Goal: Task Accomplishment & Management: Manage account settings

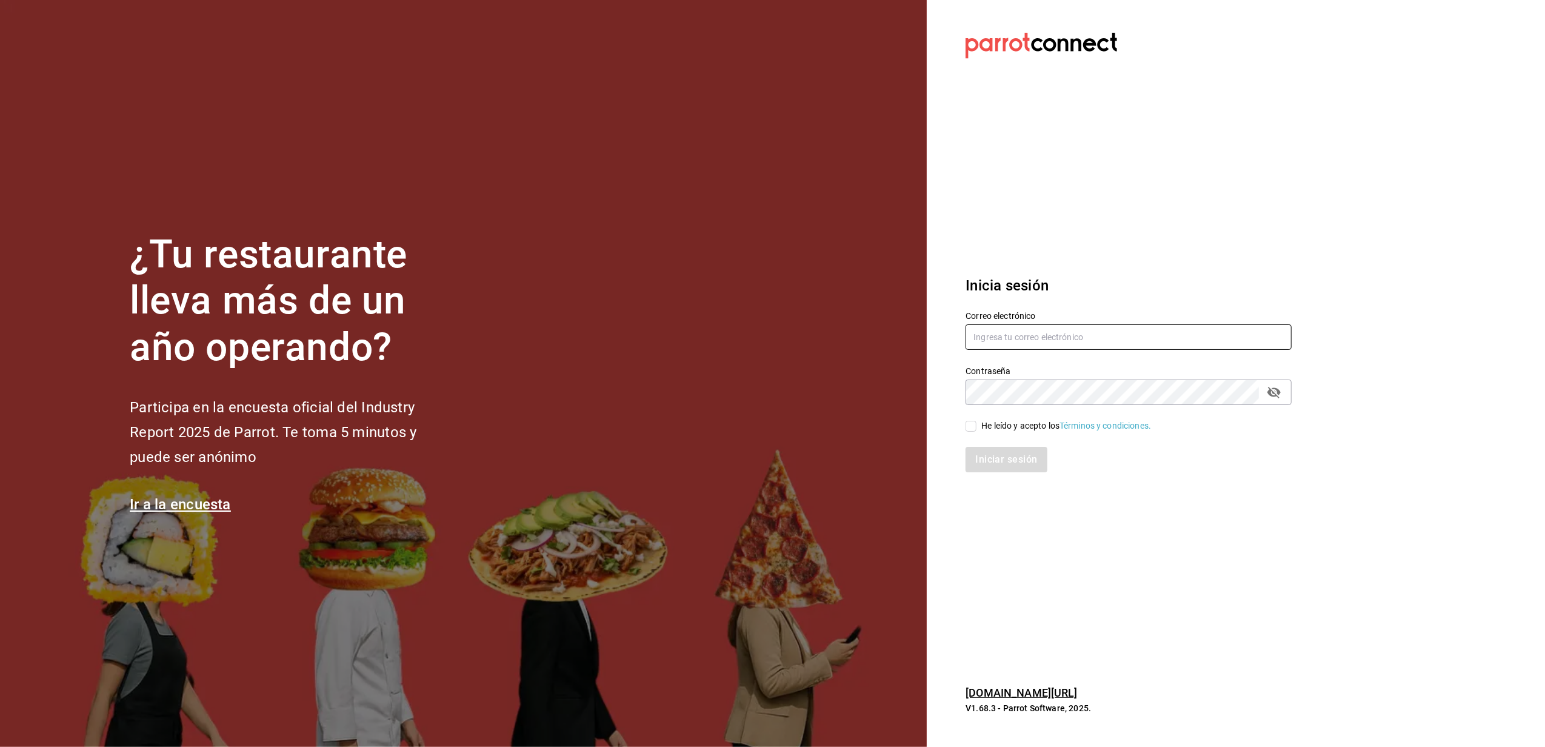
type input "yelo_shout@hotmail.com"
click at [971, 424] on input "He leído y acepto los Términos y condiciones." at bounding box center [971, 426] width 11 height 11
checkbox input "true"
click at [1004, 459] on button "Iniciar sesión" at bounding box center [1007, 459] width 82 height 25
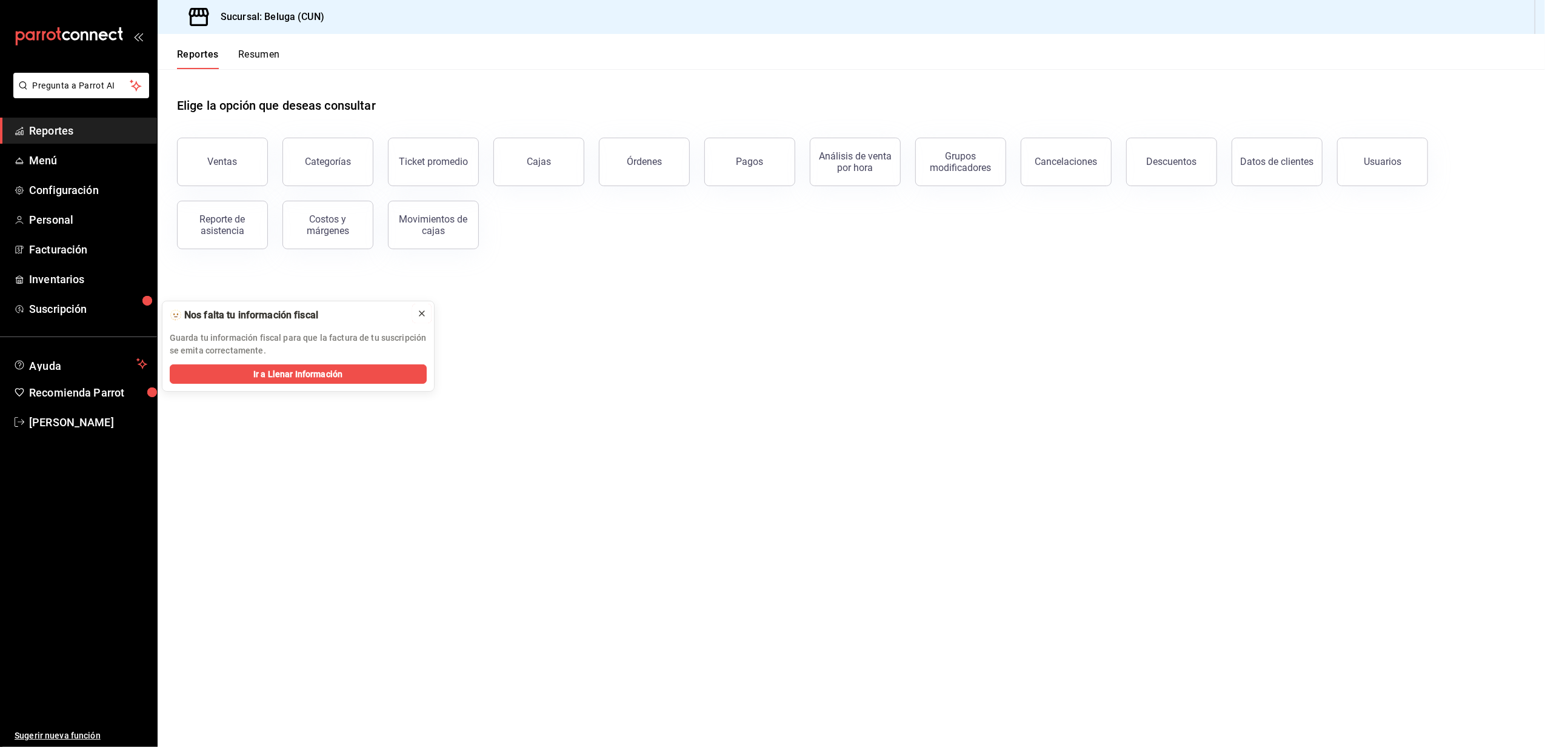
click at [424, 311] on icon at bounding box center [422, 314] width 10 height 10
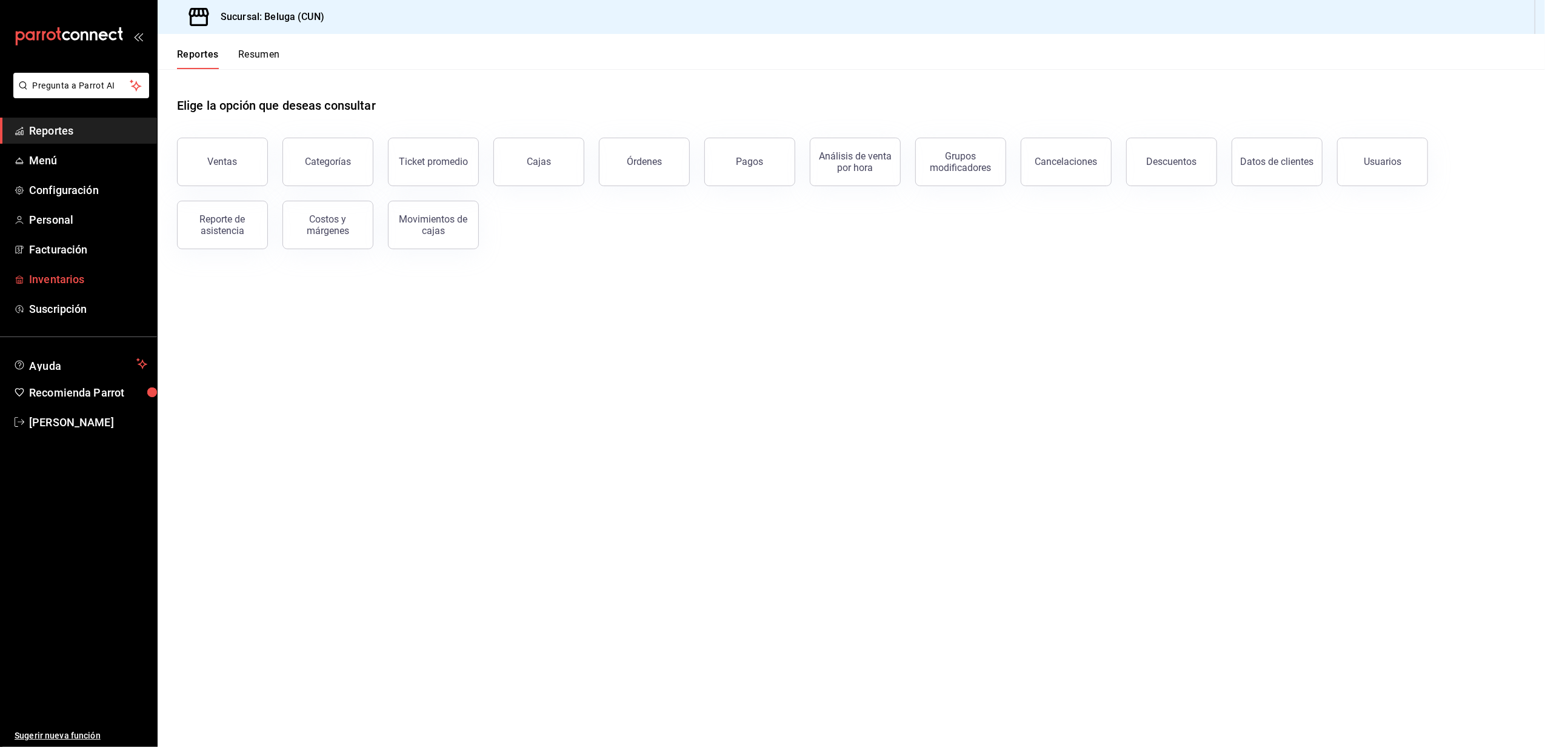
click at [68, 273] on span "Inventarios" at bounding box center [88, 279] width 118 height 16
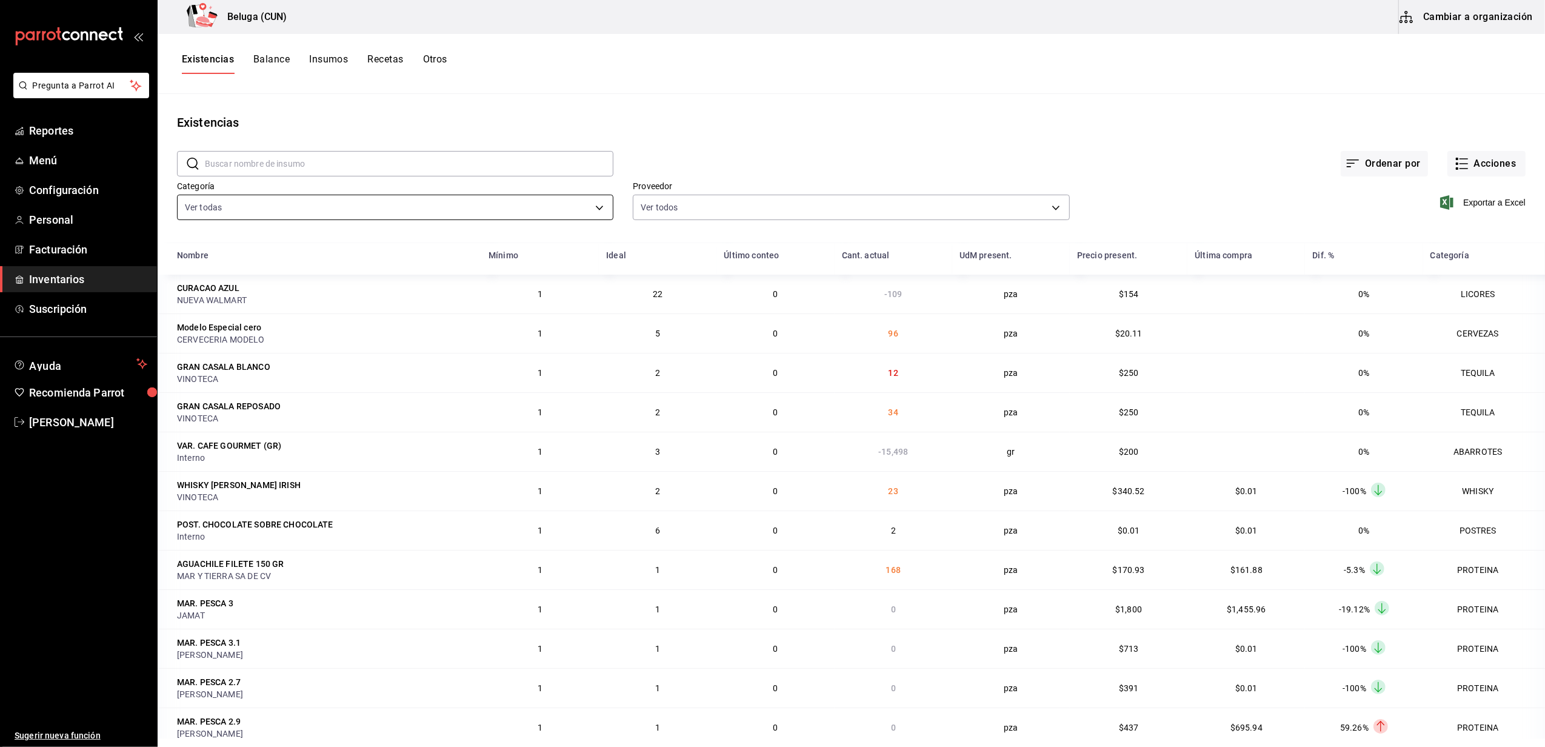
click at [600, 202] on body "Pregunta a Parrot AI Reportes Menú Configuración Personal Facturación Inventari…" at bounding box center [772, 369] width 1545 height 738
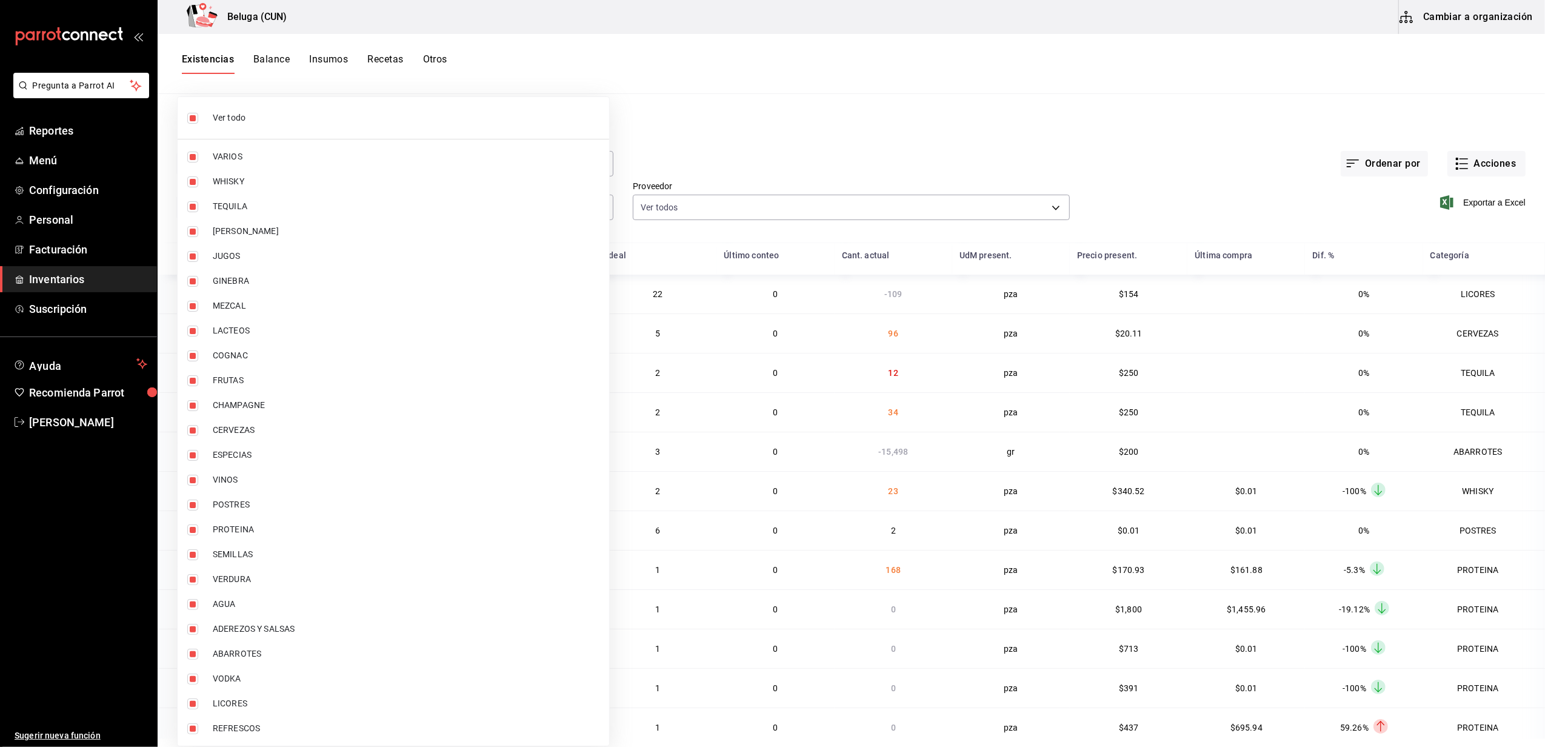
click at [189, 114] on input "checkbox" at bounding box center [192, 118] width 11 height 11
checkbox input "false"
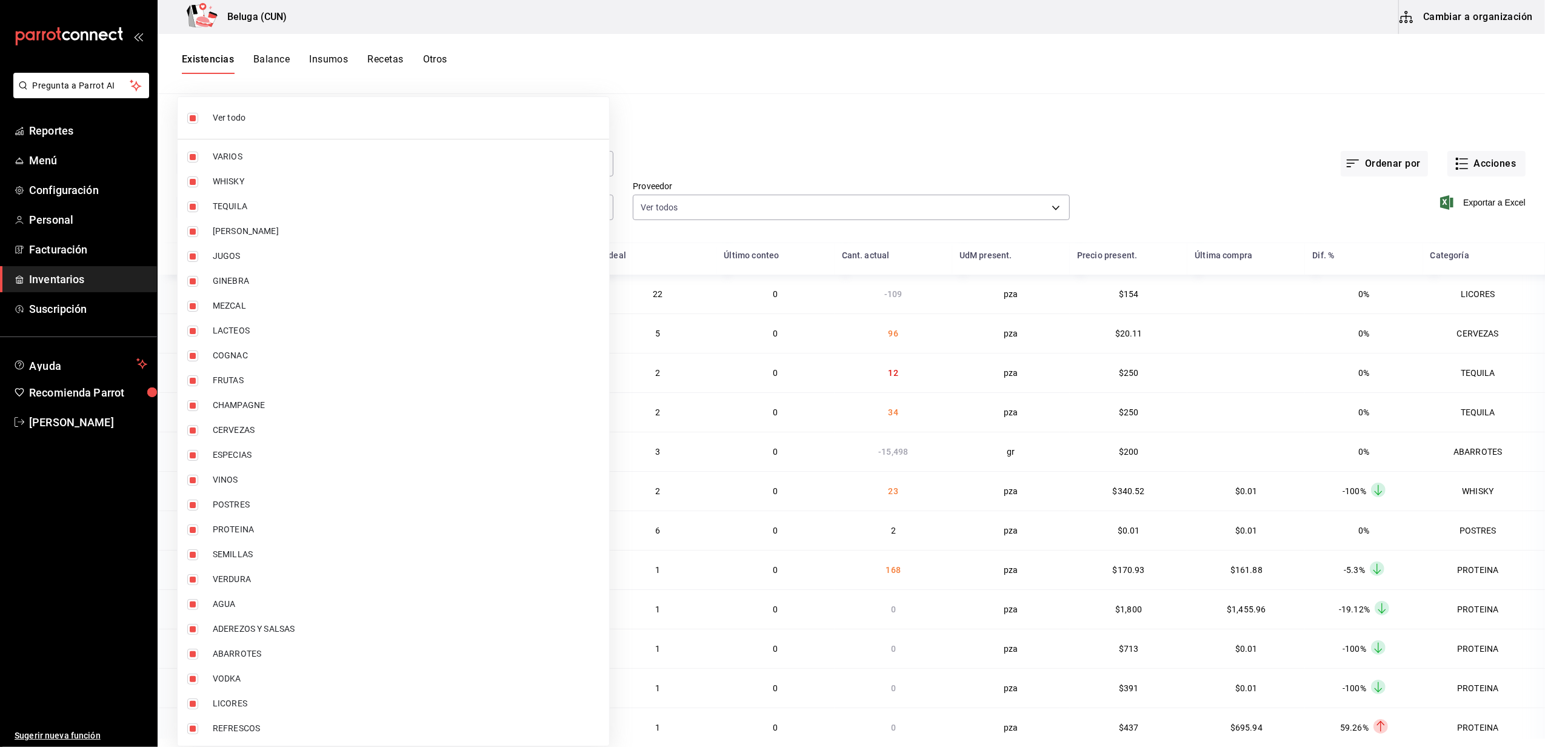
checkbox input "false"
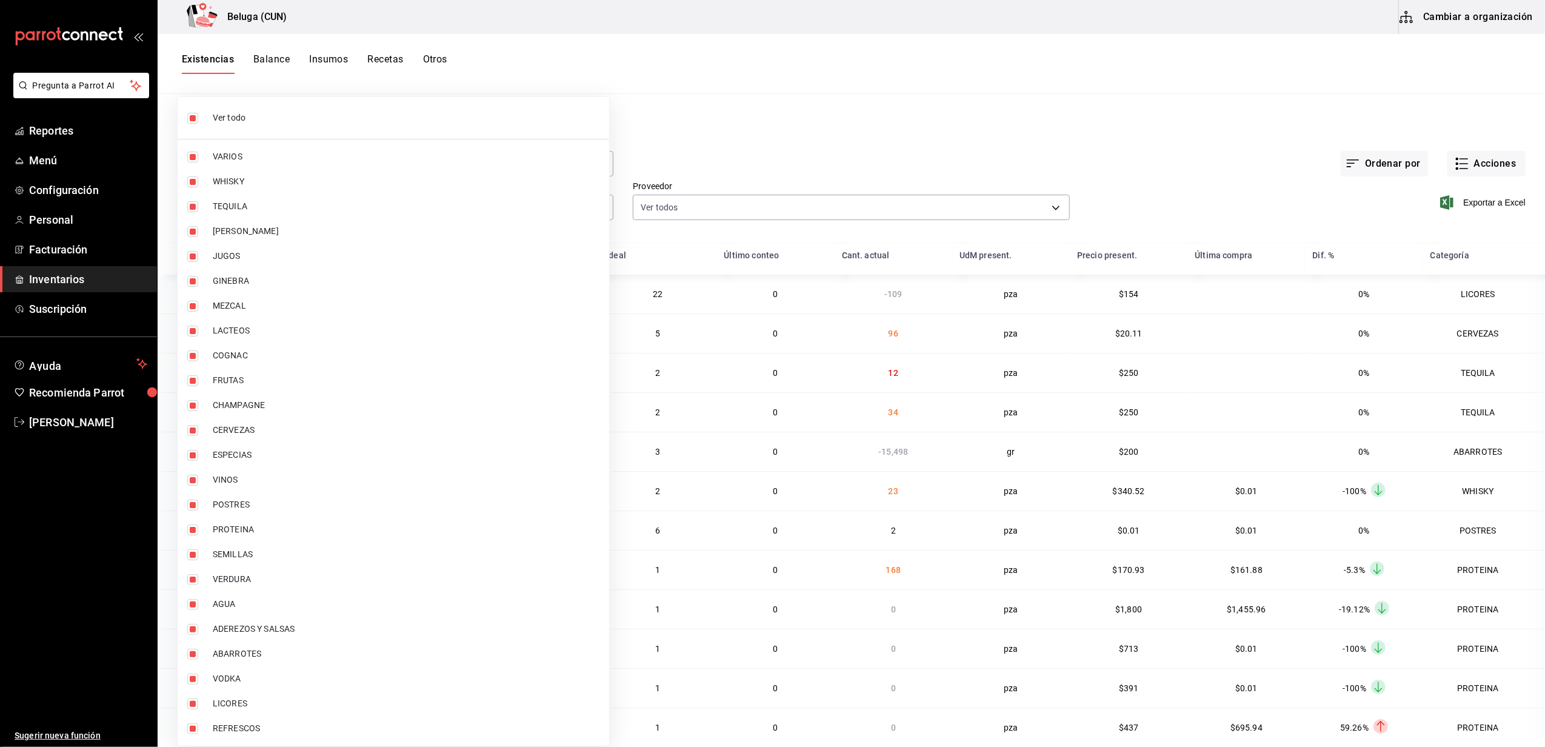
checkbox input "false"
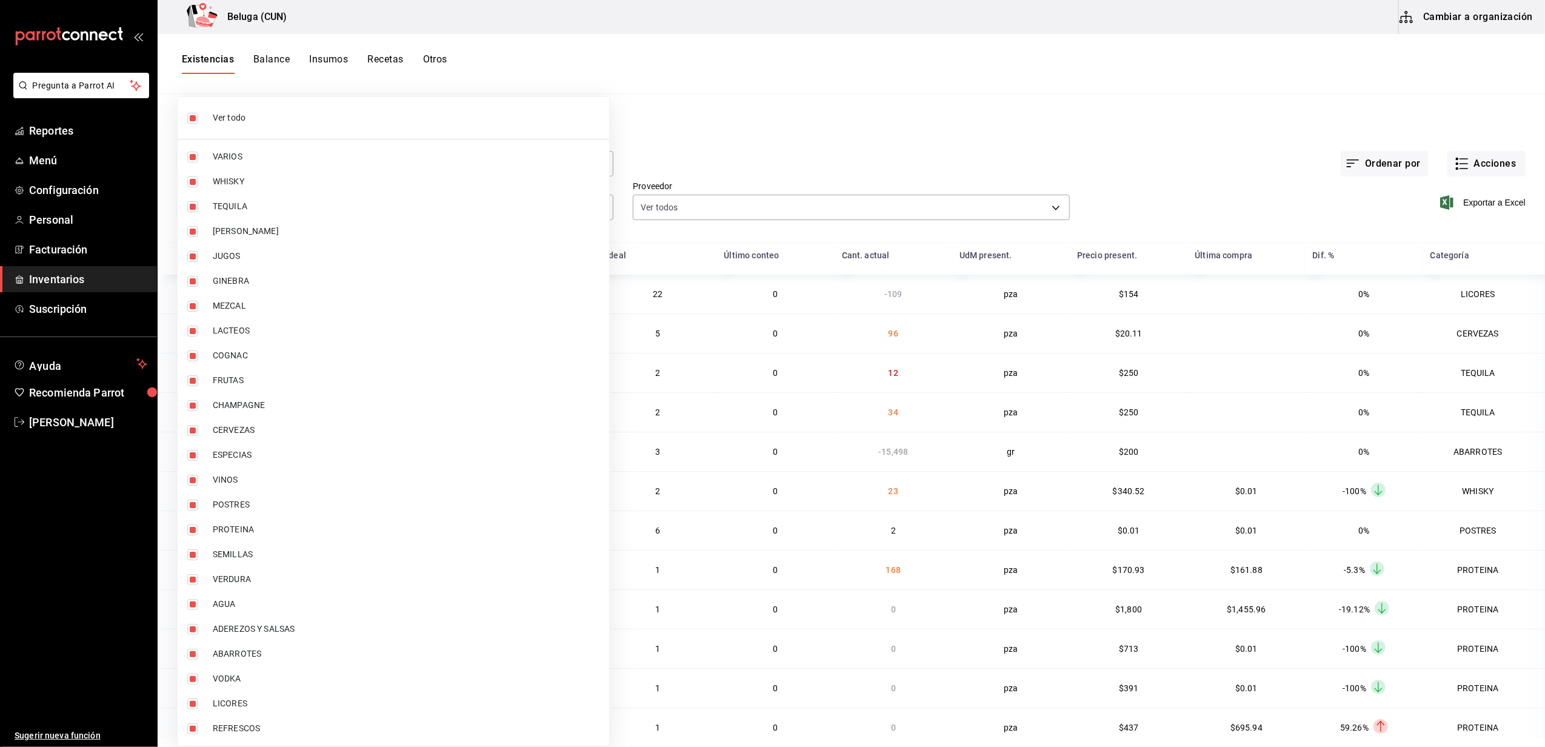
checkbox input "false"
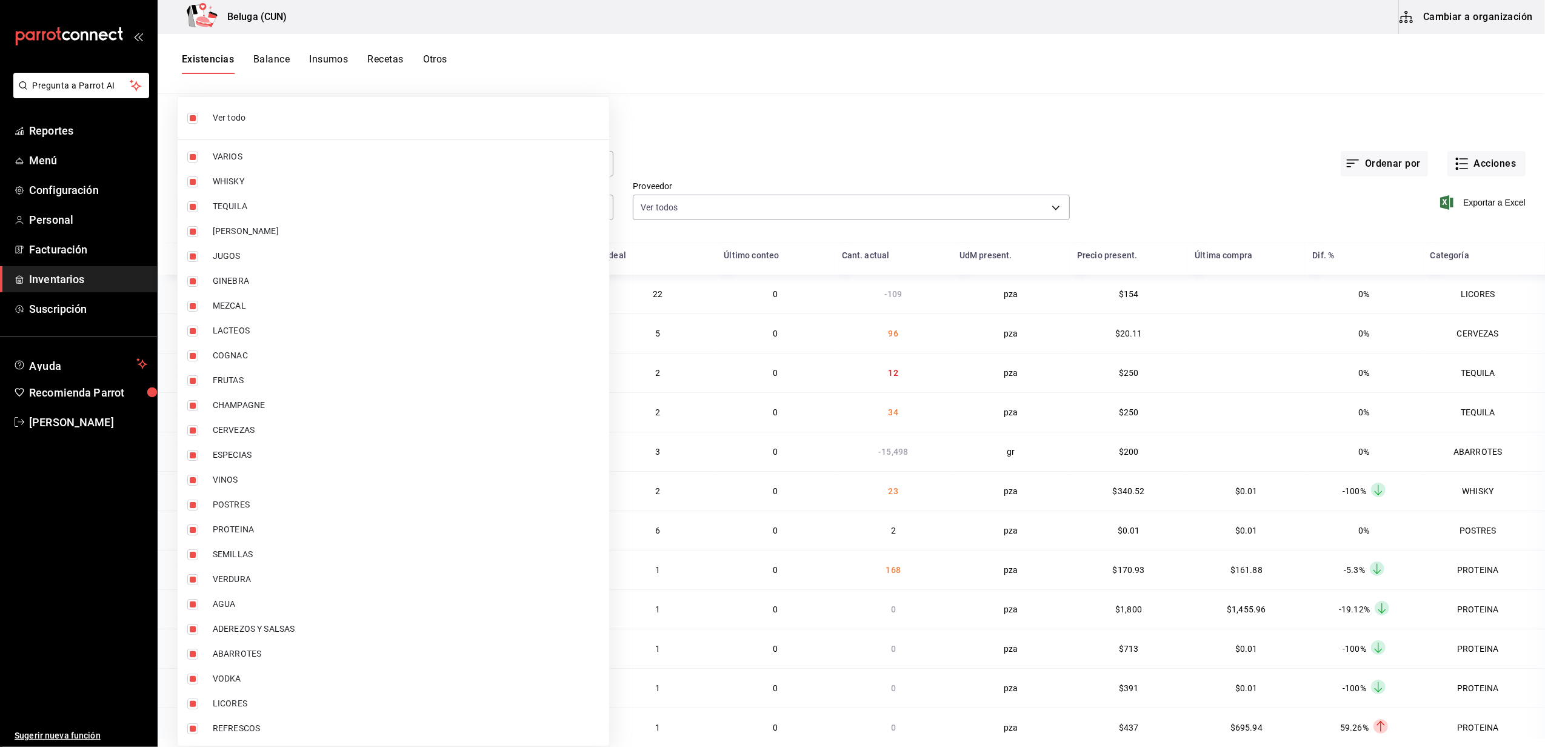
checkbox input "false"
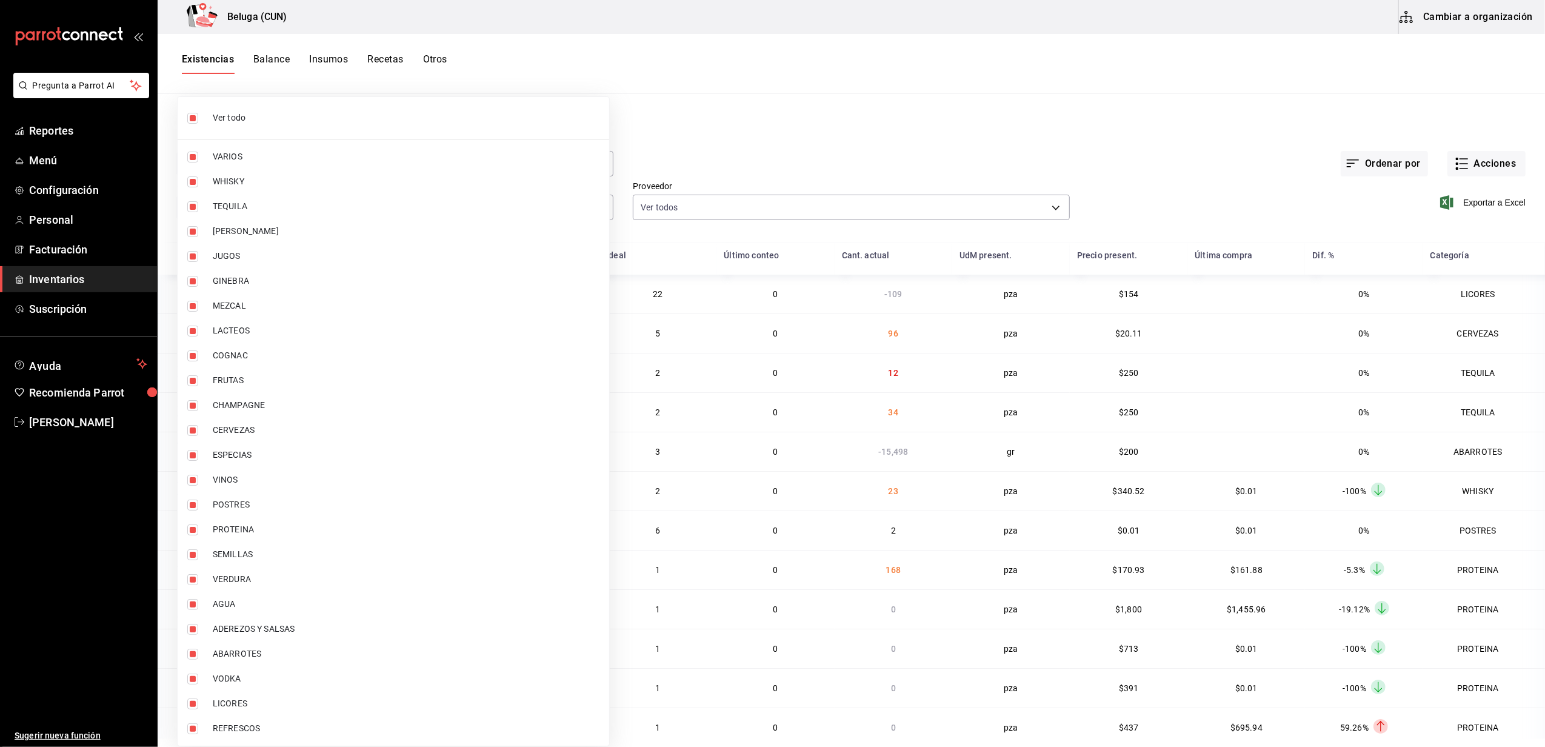
checkbox input "false"
click at [195, 536] on li "PROTEINA" at bounding box center [394, 529] width 432 height 25
type input "49acfc3a-e67d-4012-8994-cdceb58e19f0"
checkbox input "true"
click at [189, 502] on input "checkbox" at bounding box center [192, 505] width 11 height 11
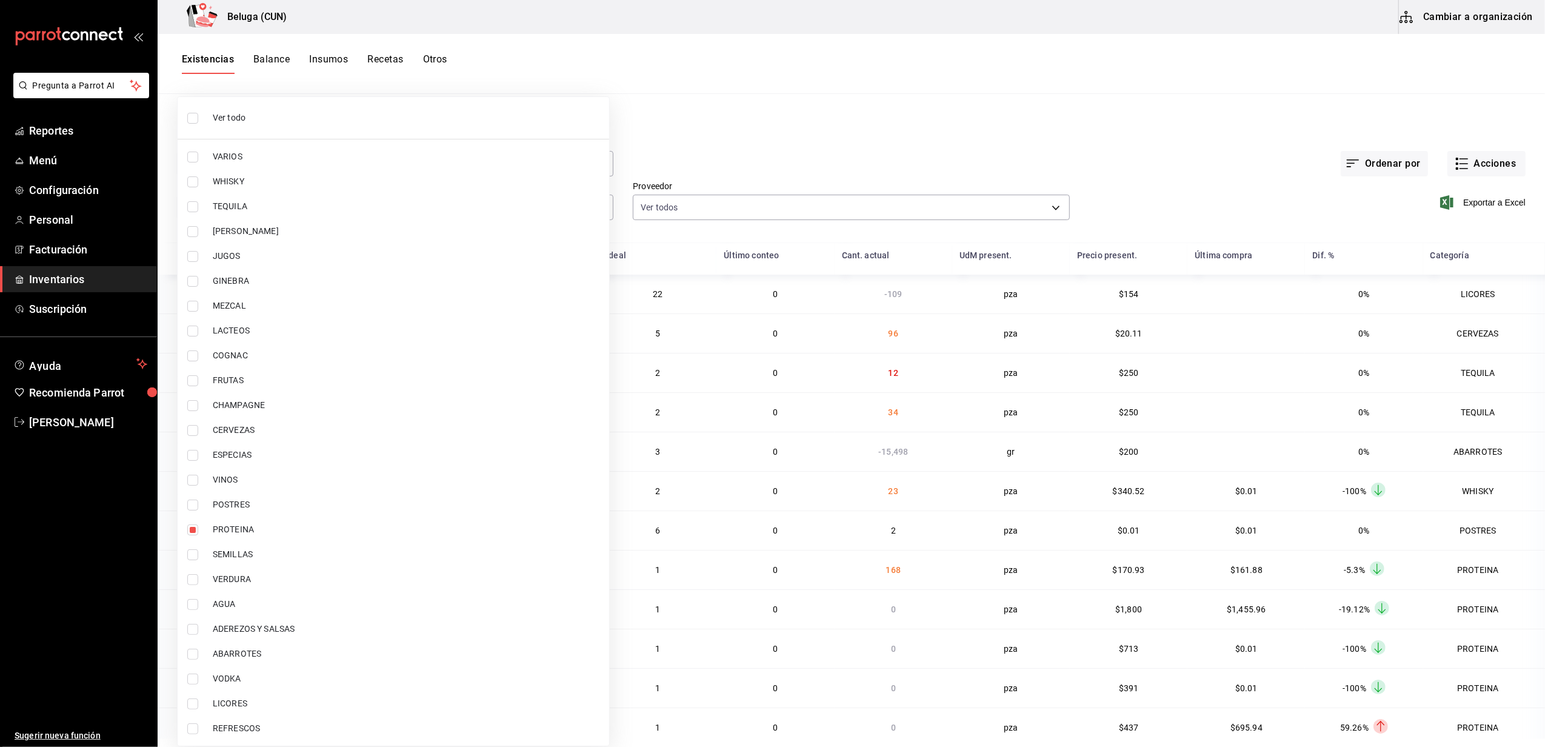
checkbox input "true"
type input "49acfc3a-e67d-4012-8994-cdceb58e19f0,43c9e2b0-4afa-46e8-9575-d8271eaf3d25"
click at [692, 167] on div at bounding box center [772, 373] width 1545 height 747
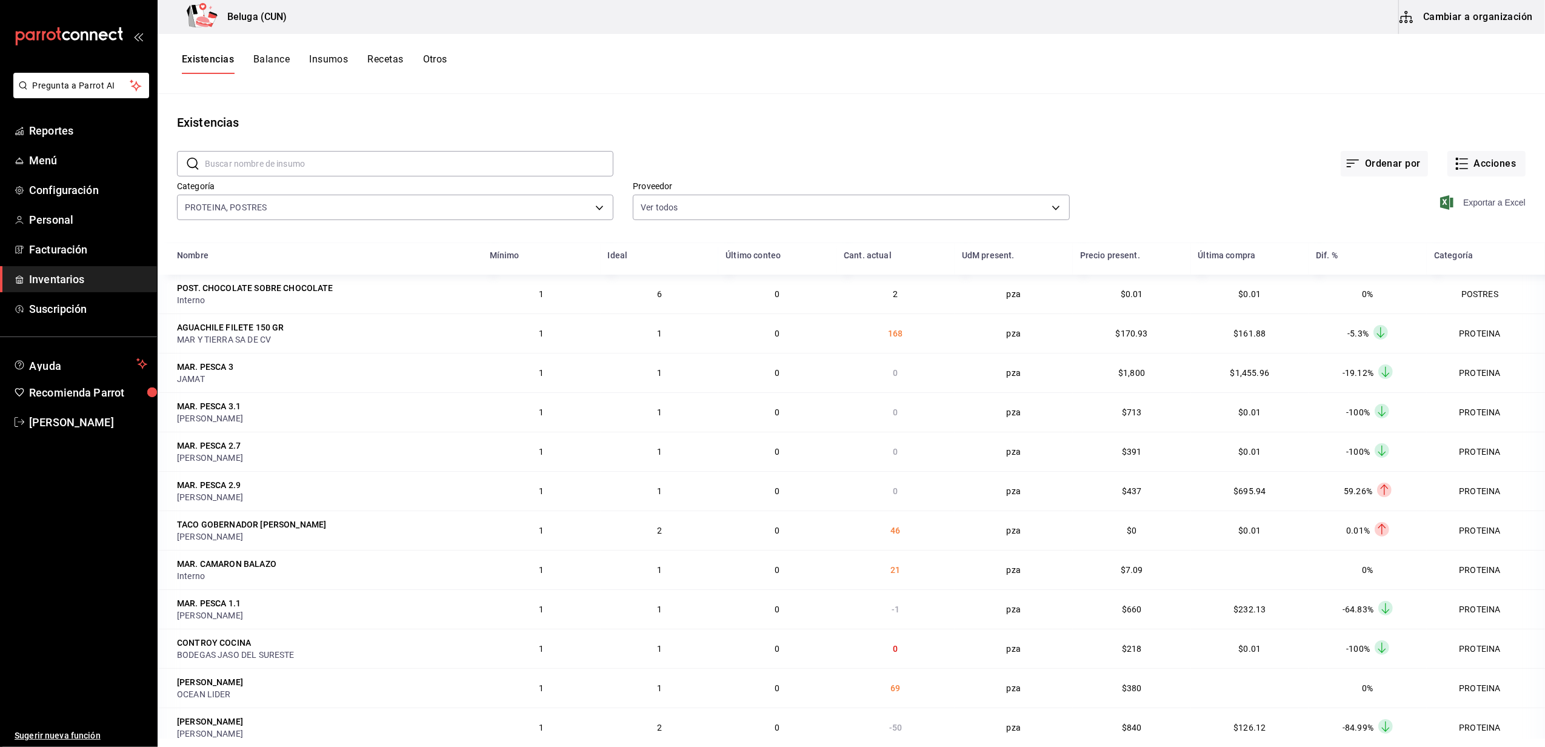
click at [1494, 200] on span "Exportar a Excel" at bounding box center [1484, 202] width 83 height 15
click at [954, 93] on div "Existencias Balance Insumos Recetas Otros" at bounding box center [852, 64] width 1388 height 60
click at [78, 416] on span "[PERSON_NAME]" at bounding box center [88, 422] width 118 height 16
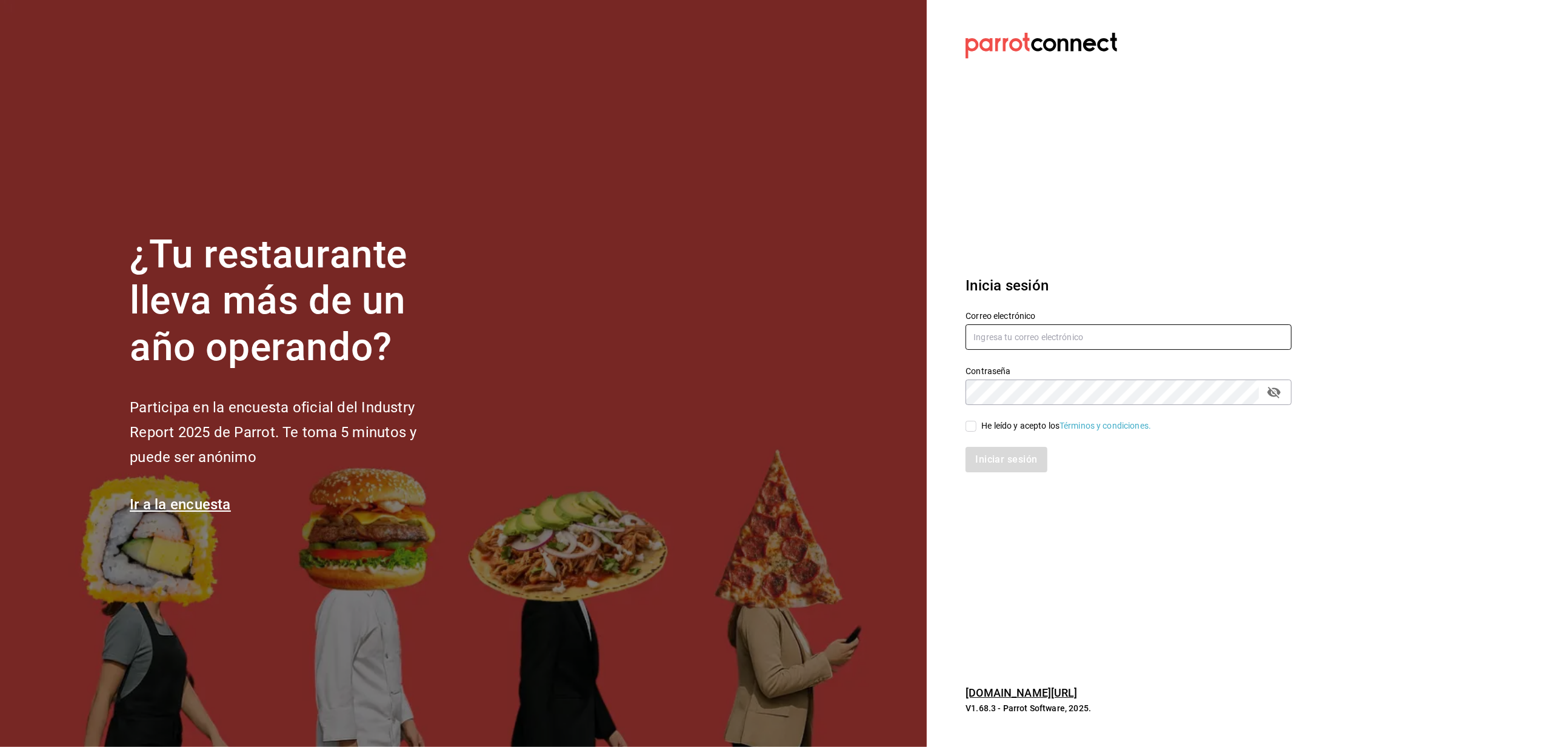
type input "yelo_shout@hotmail.com"
click at [968, 425] on input "He leído y acepto los Términos y condiciones." at bounding box center [971, 426] width 11 height 11
checkbox input "true"
click at [983, 444] on div "Iniciar sesión" at bounding box center [1121, 452] width 341 height 40
click at [989, 461] on button "Iniciar sesión" at bounding box center [1007, 459] width 82 height 25
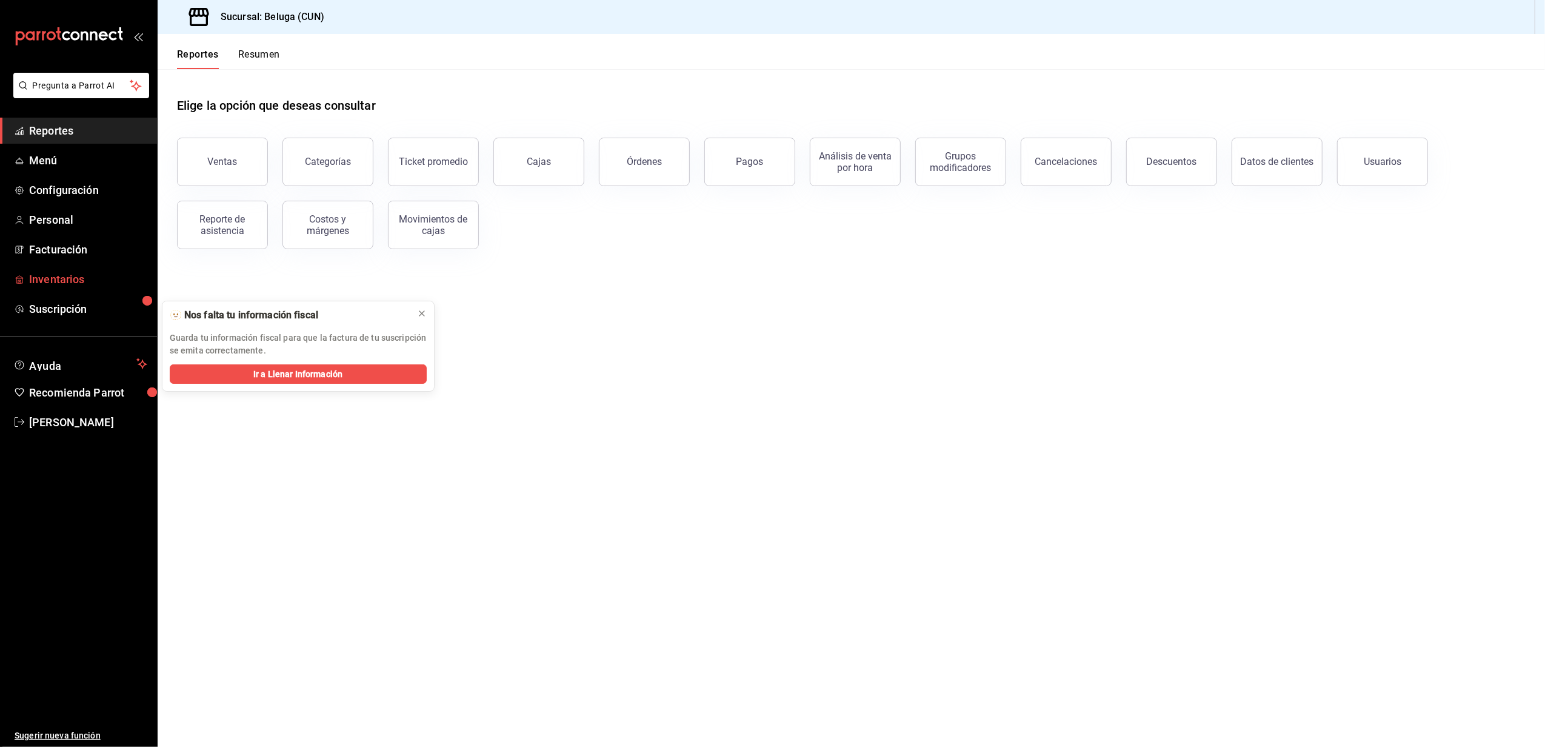
click at [42, 282] on span "Inventarios" at bounding box center [88, 279] width 118 height 16
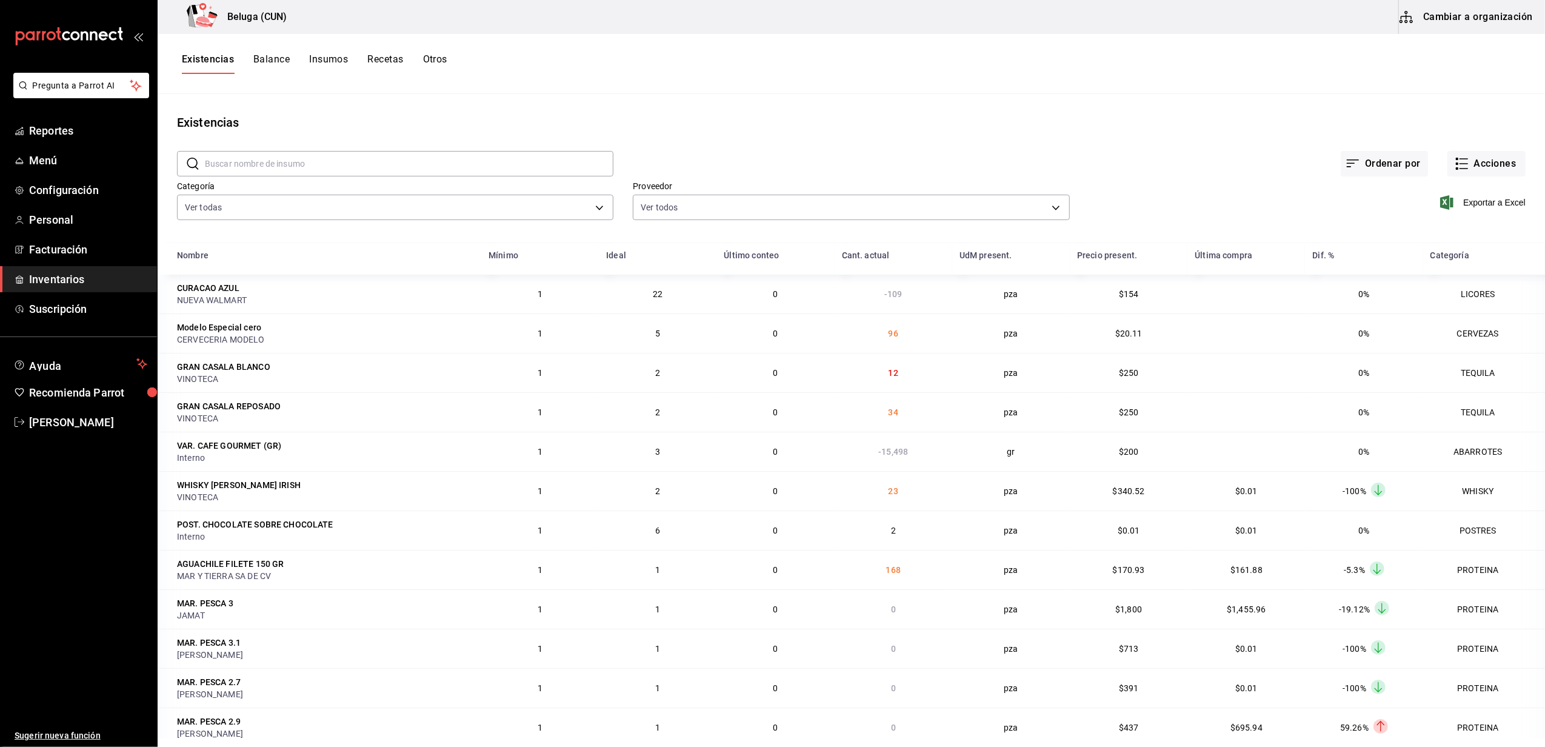
click at [390, 56] on button "Recetas" at bounding box center [385, 63] width 36 height 21
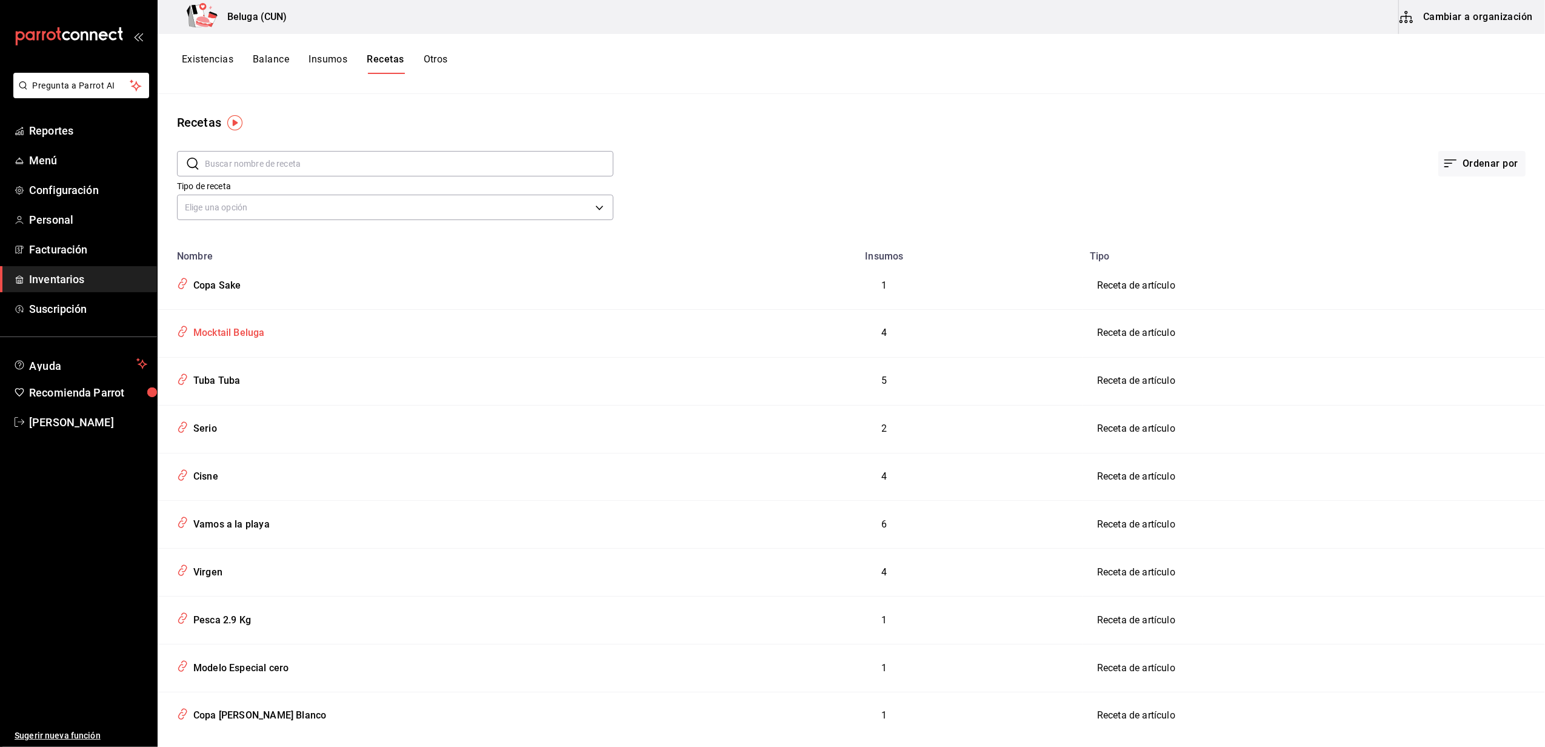
click at [228, 336] on div "Mocktail Beluga" at bounding box center [227, 330] width 76 height 19
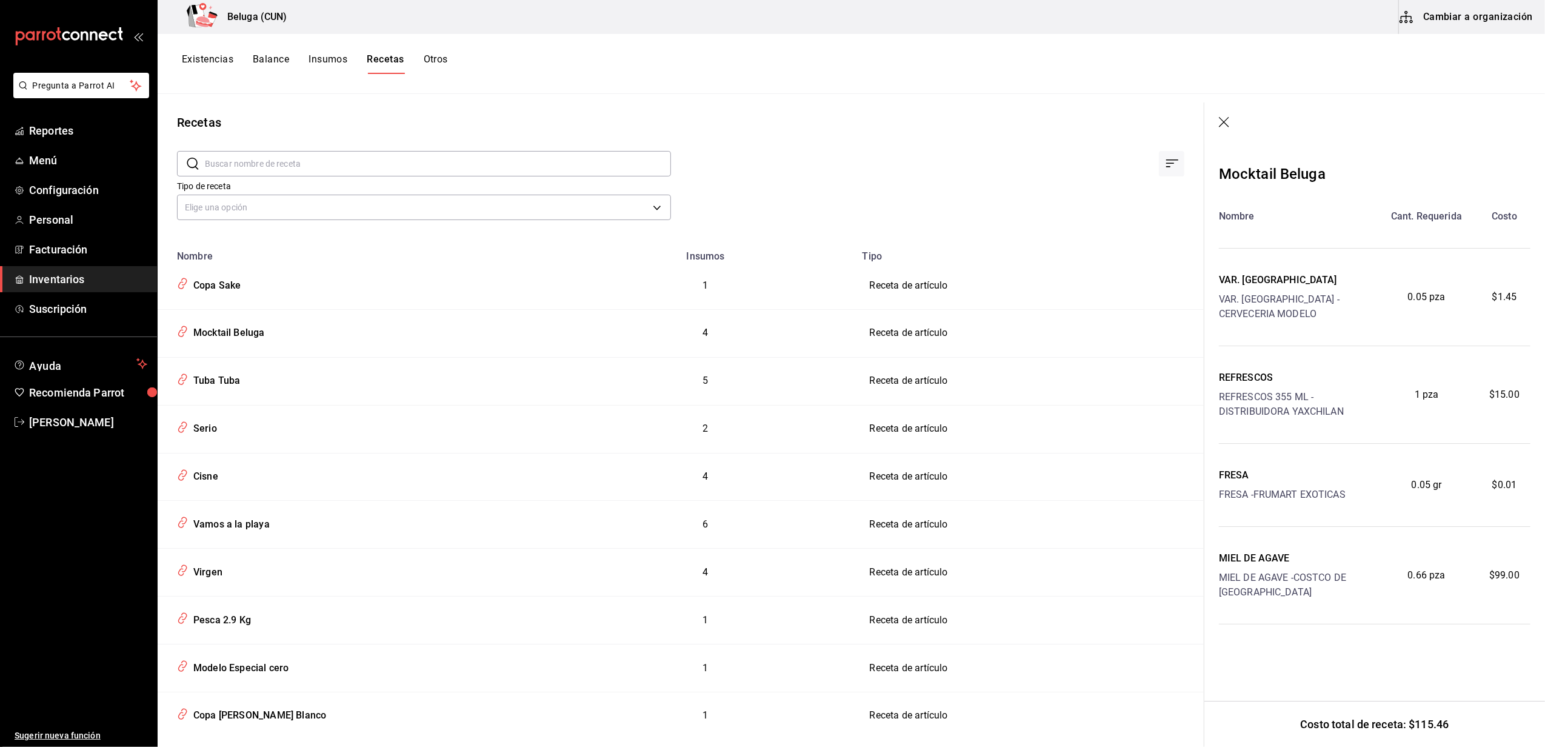
drag, startPoint x: 1291, startPoint y: 240, endPoint x: 1277, endPoint y: 267, distance: 30.4
click at [1291, 239] on div "Nombre Cant. Requerida Costo VAR. NECTAR DE LYCHEE VAR. NECTAR DE LYCHEE - CERV…" at bounding box center [1375, 416] width 312 height 415
click at [1272, 304] on div "VAR. NECTAR DE LYCHEE - CERVECERIA MODELO" at bounding box center [1297, 306] width 156 height 29
click at [1220, 119] on icon "button" at bounding box center [1225, 123] width 12 height 12
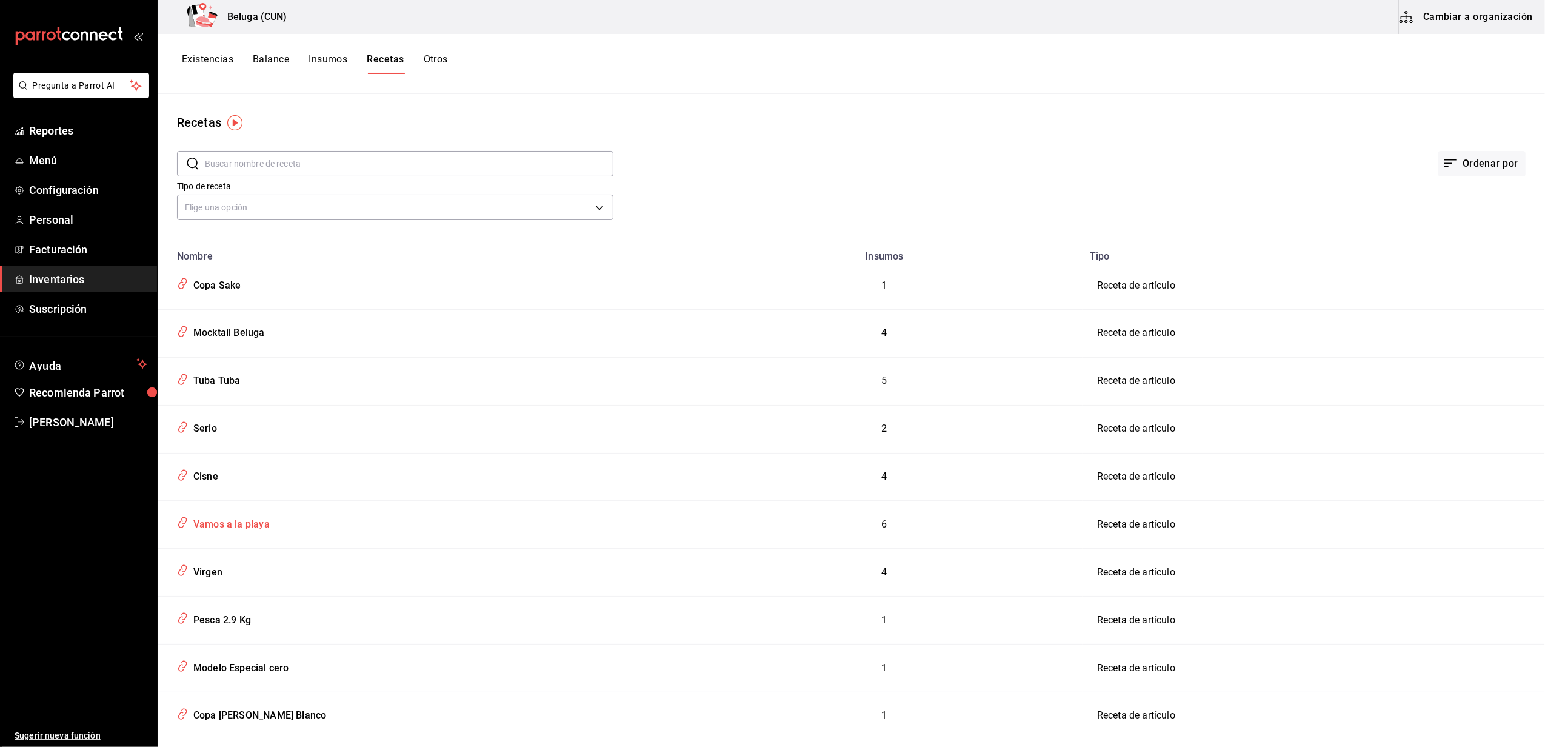
click at [241, 525] on div "Vamos a la playa" at bounding box center [229, 522] width 81 height 19
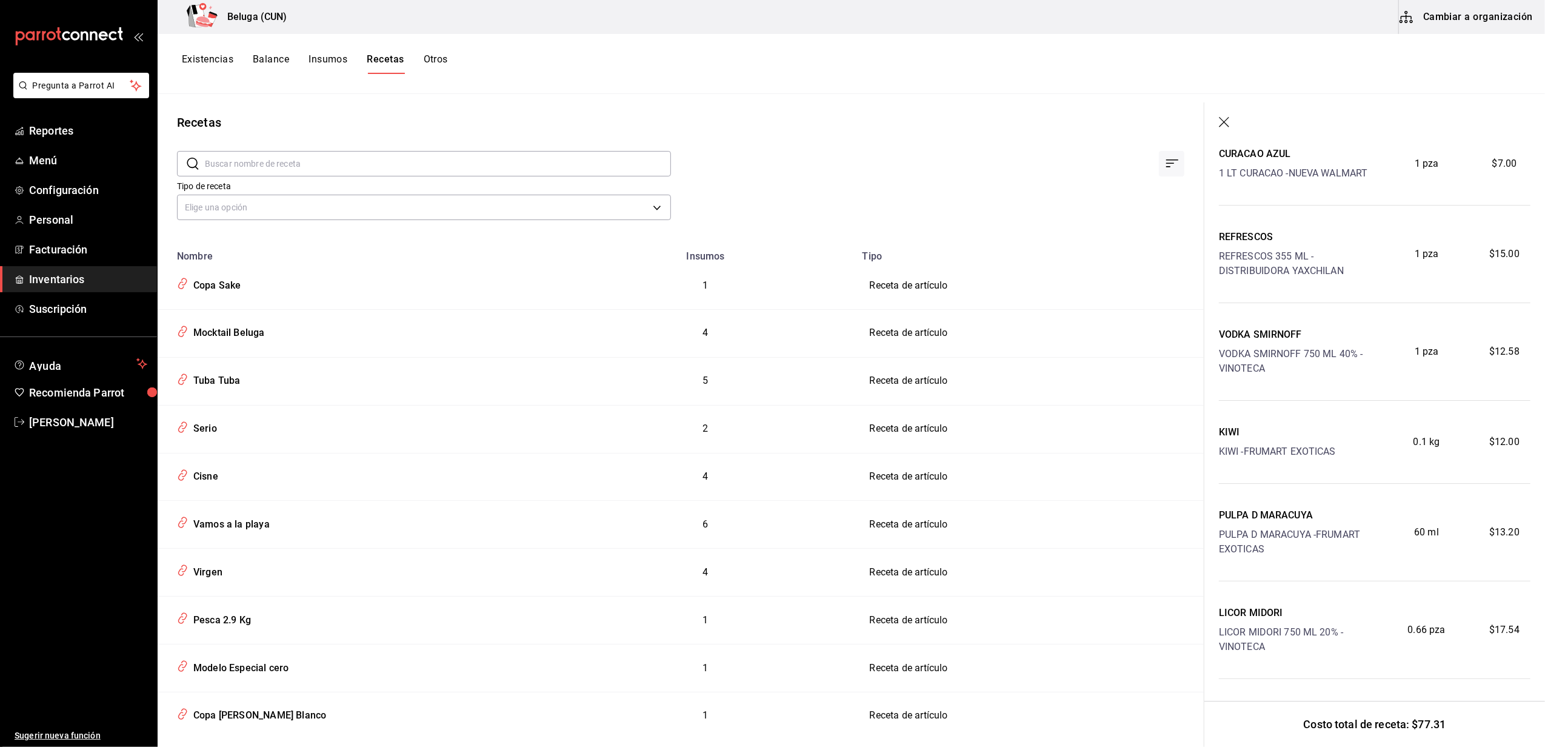
scroll to position [147, 0]
click at [1259, 233] on div "REFRESCOS" at bounding box center [1297, 232] width 156 height 15
click at [1269, 338] on div "VODKA SMIRNOFF VODKA SMIRNOFF 750 ML 40% - VINOTECA" at bounding box center [1297, 347] width 156 height 49
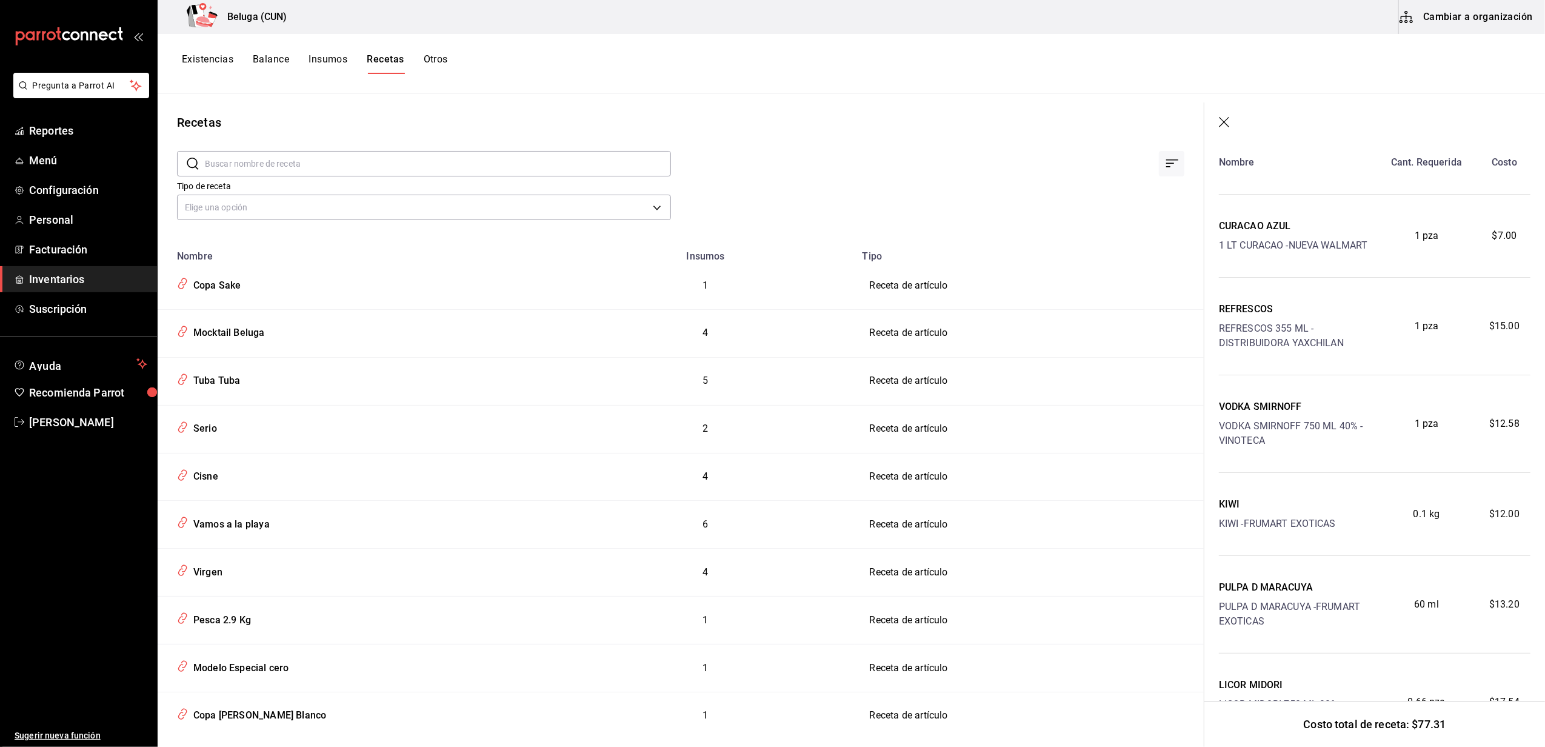
scroll to position [0, 0]
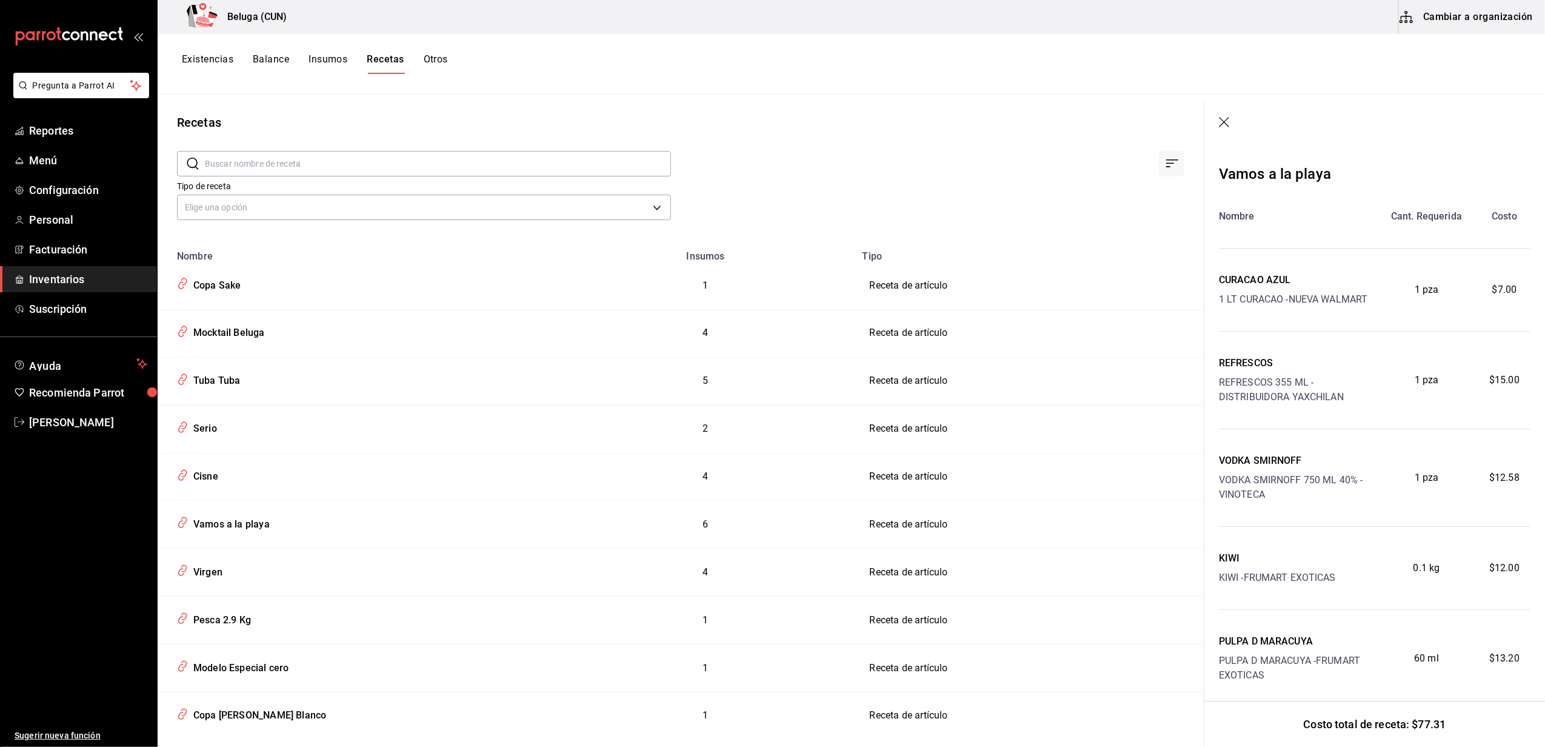
click at [1225, 121] on icon "button" at bounding box center [1225, 123] width 12 height 12
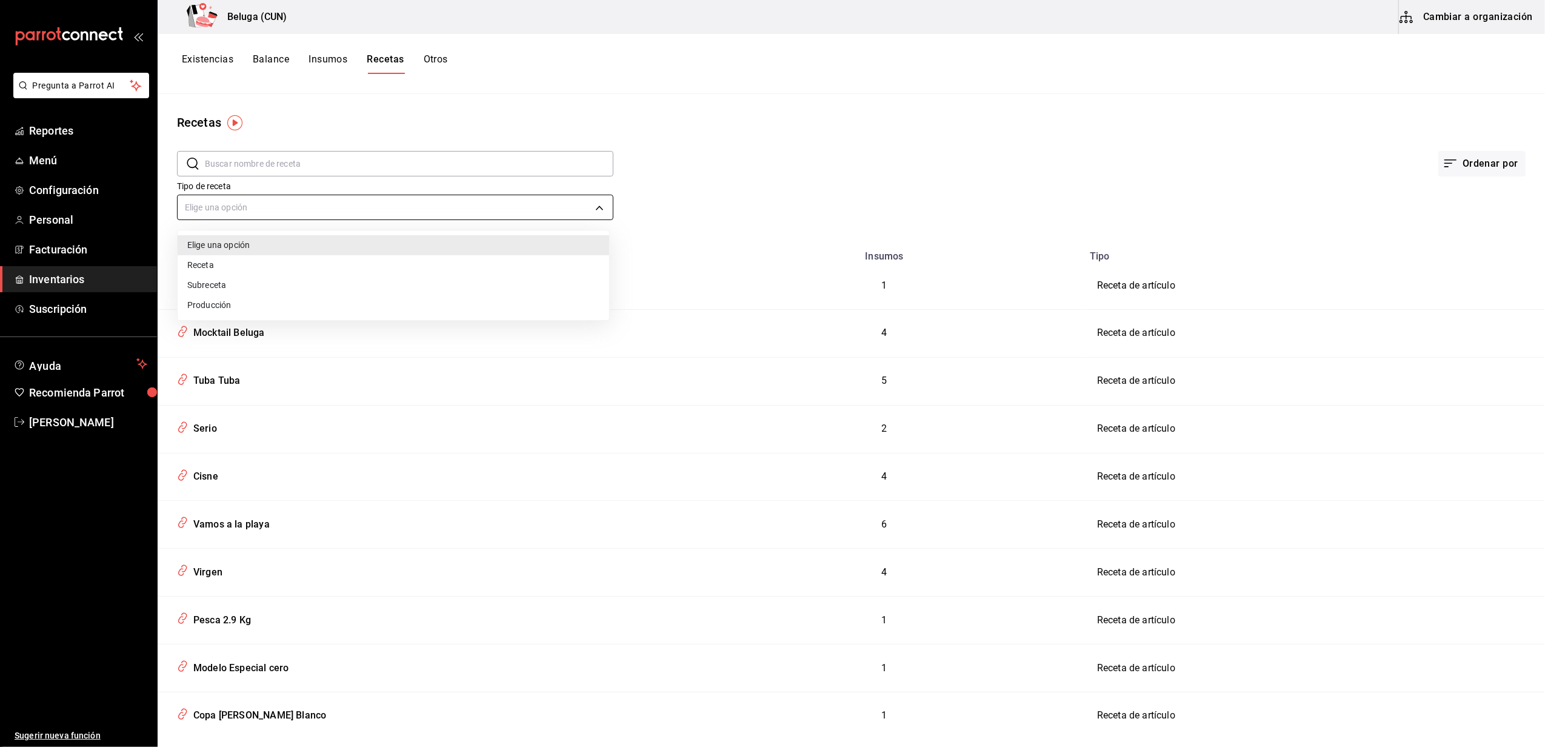
click at [592, 199] on body "Pregunta a Parrot AI Reportes Menú Configuración Personal Facturación Inventari…" at bounding box center [772, 369] width 1545 height 738
drag, startPoint x: 800, startPoint y: 153, endPoint x: 793, endPoint y: 154, distance: 7.3
click at [801, 153] on div at bounding box center [772, 373] width 1545 height 747
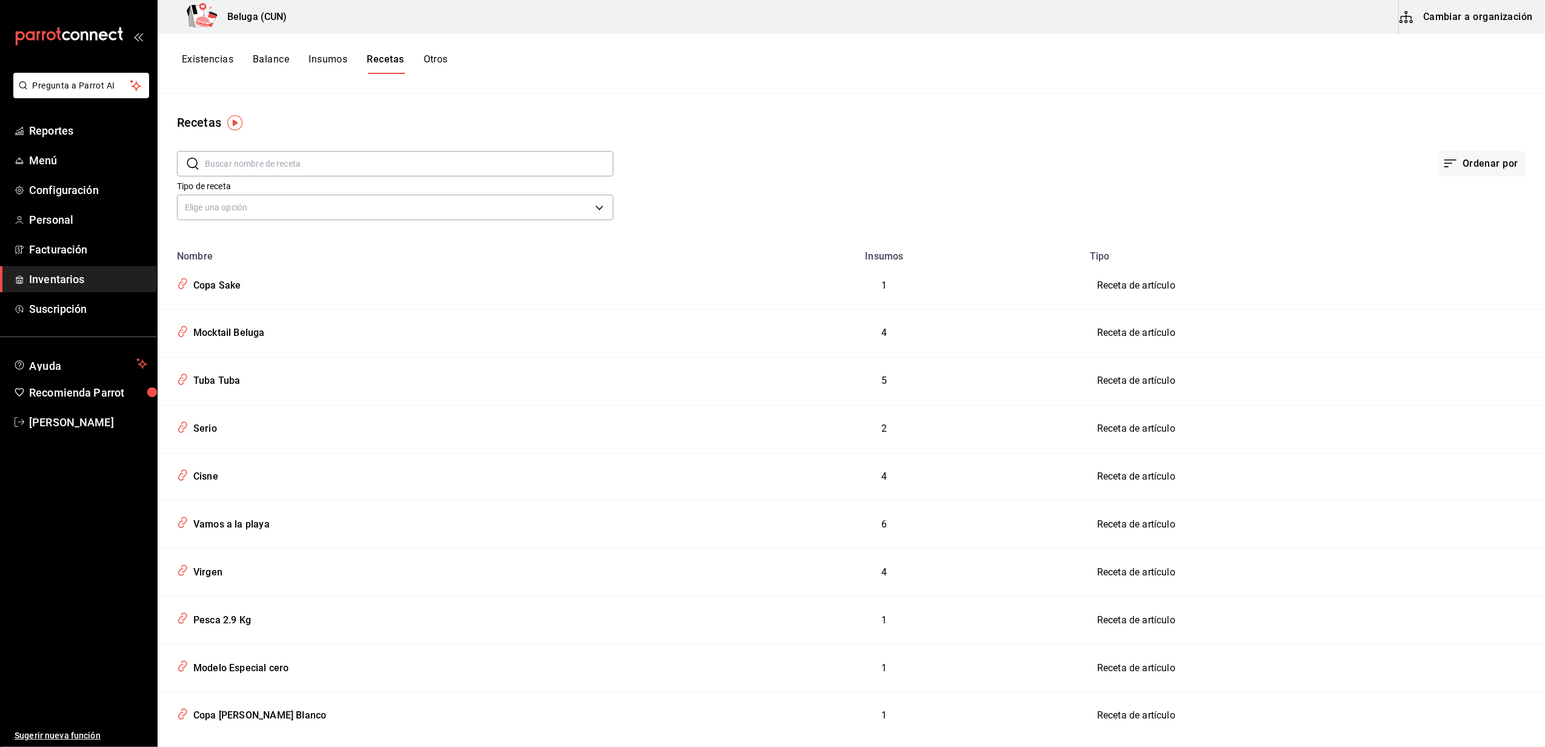
click at [330, 68] on button "Insumos" at bounding box center [328, 63] width 39 height 21
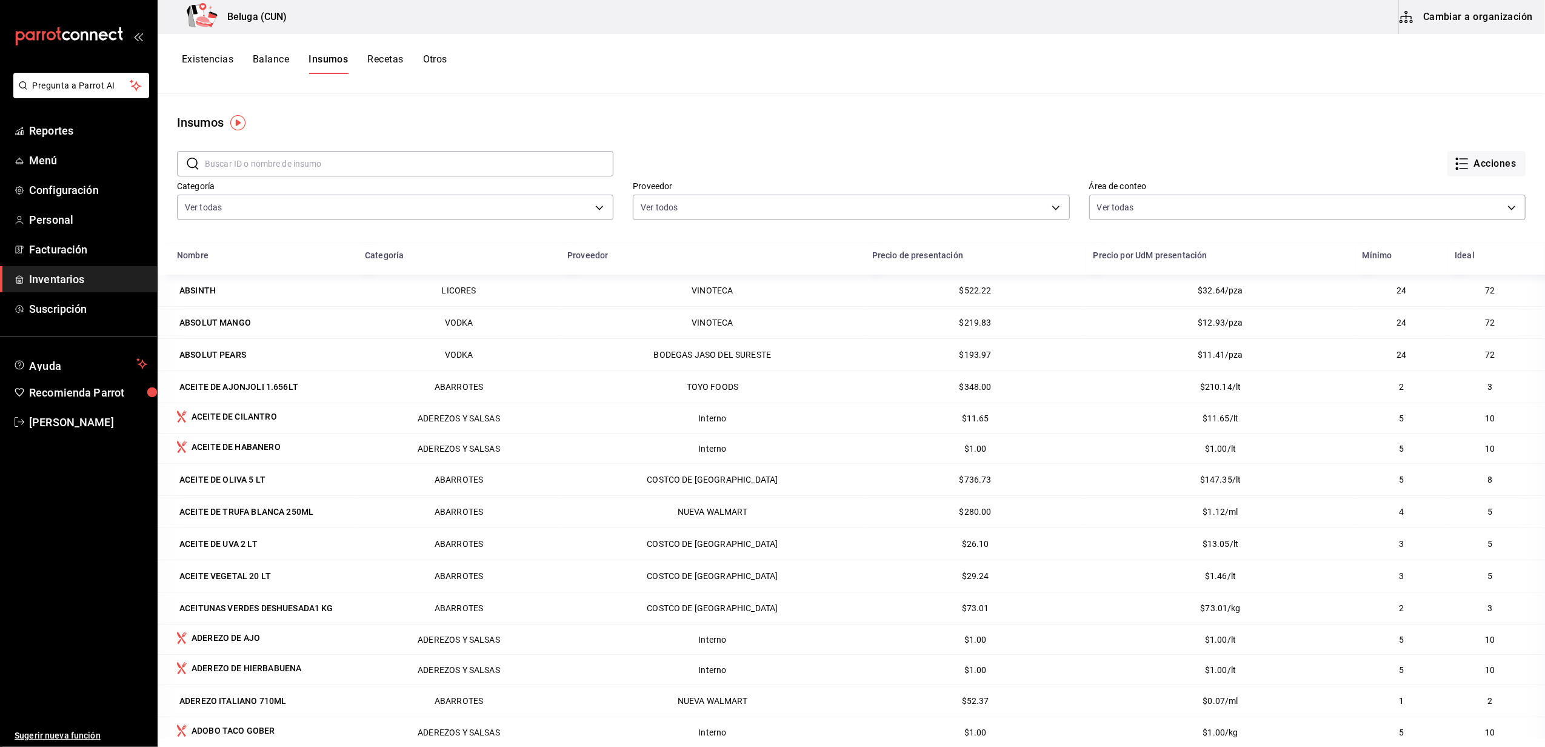
click at [373, 64] on button "Recetas" at bounding box center [385, 63] width 36 height 21
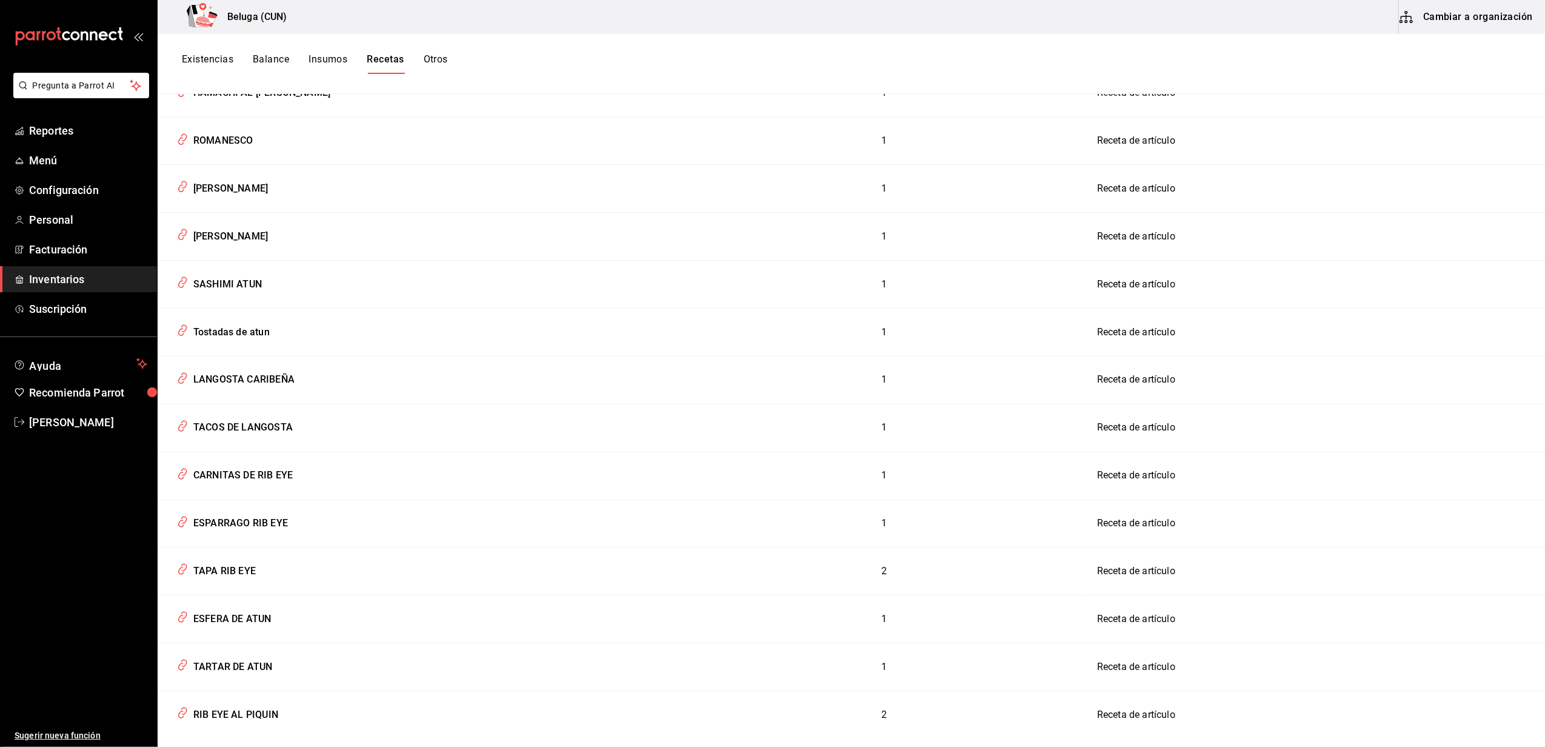
scroll to position [1131, 0]
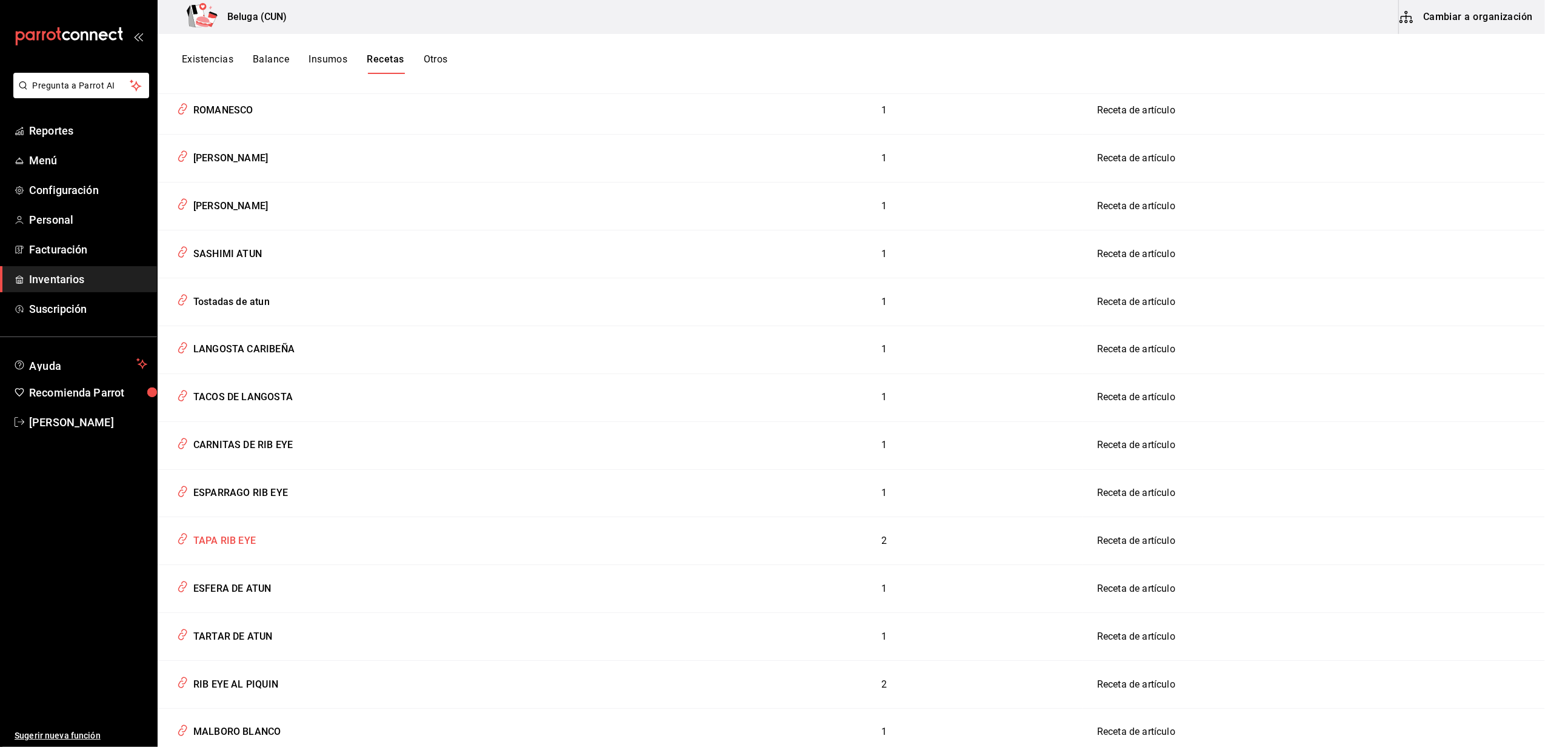
click at [230, 548] on div "TAPA RIB EYE" at bounding box center [222, 538] width 67 height 19
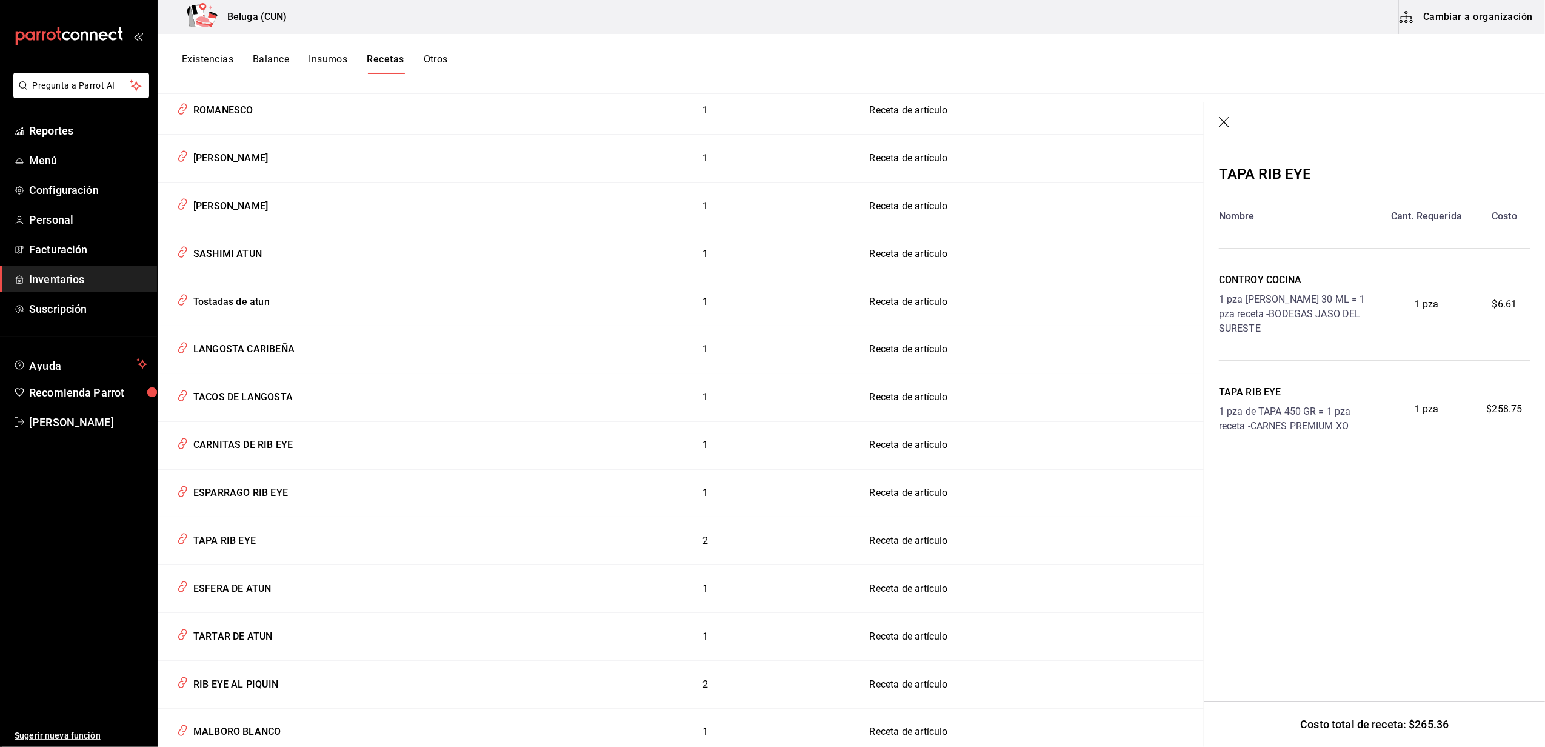
click at [1225, 120] on icon "button" at bounding box center [1225, 123] width 12 height 12
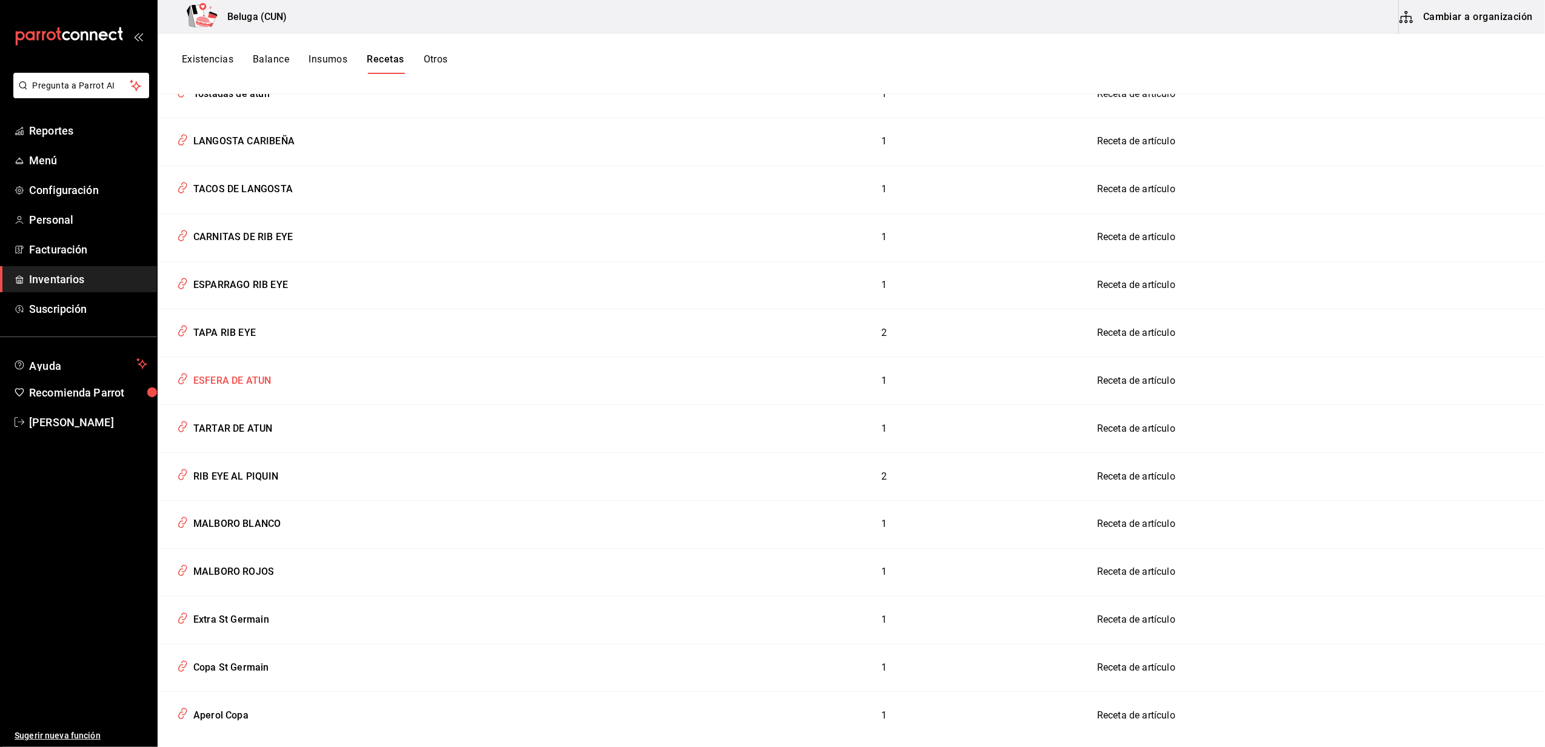
scroll to position [1455, 0]
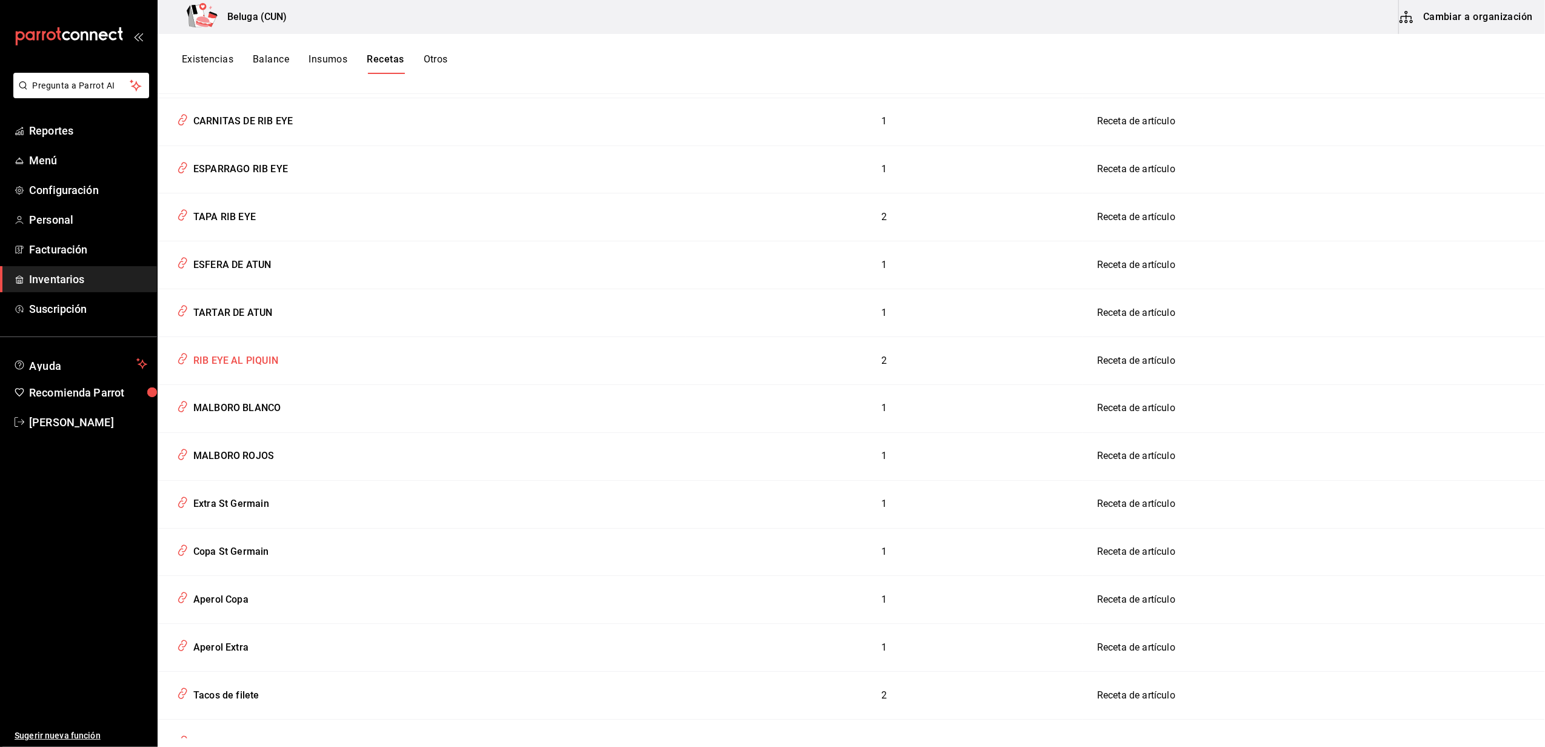
click at [258, 367] on div "RIB EYE AL PIQUIN" at bounding box center [234, 358] width 90 height 19
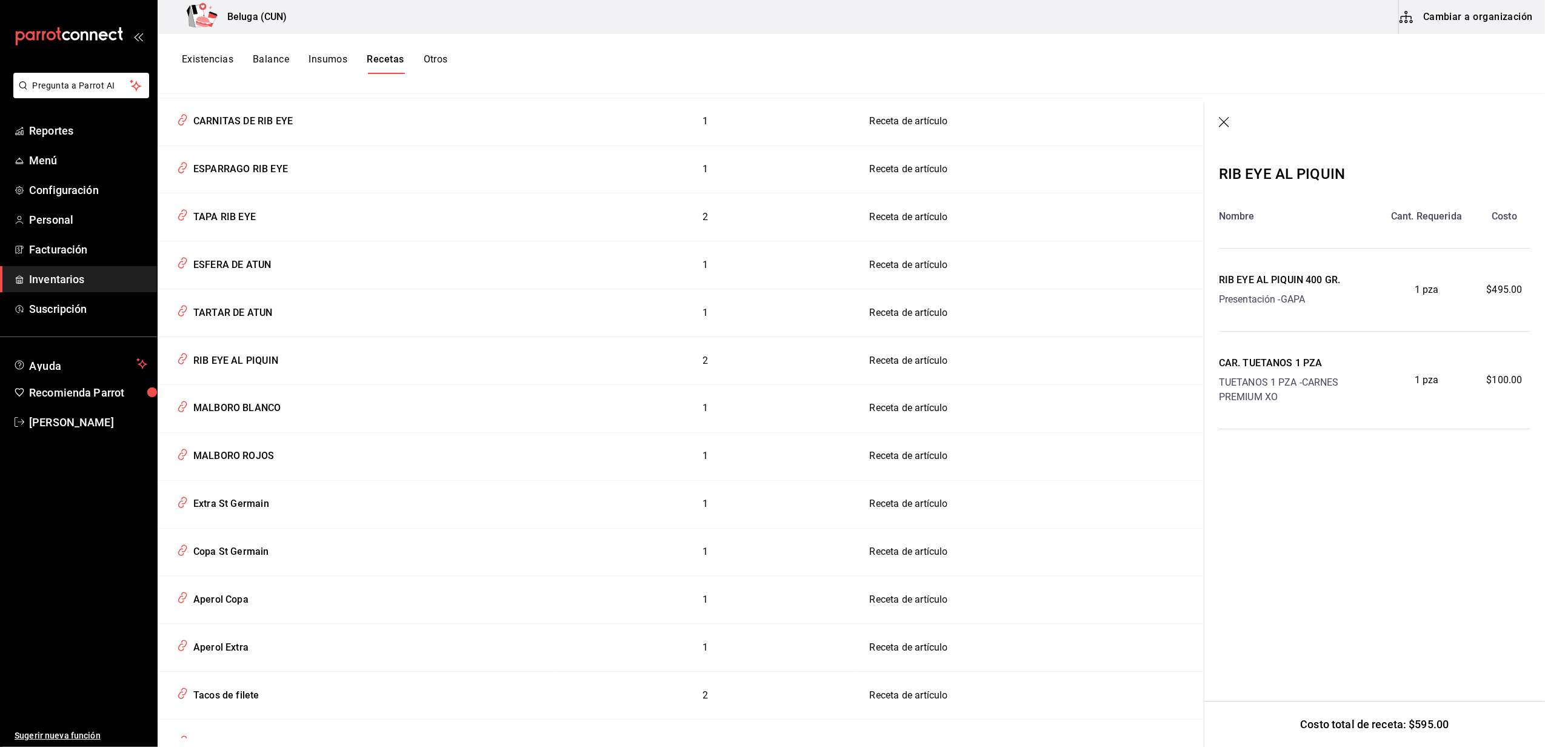
click at [1225, 124] on icon "button" at bounding box center [1225, 123] width 12 height 12
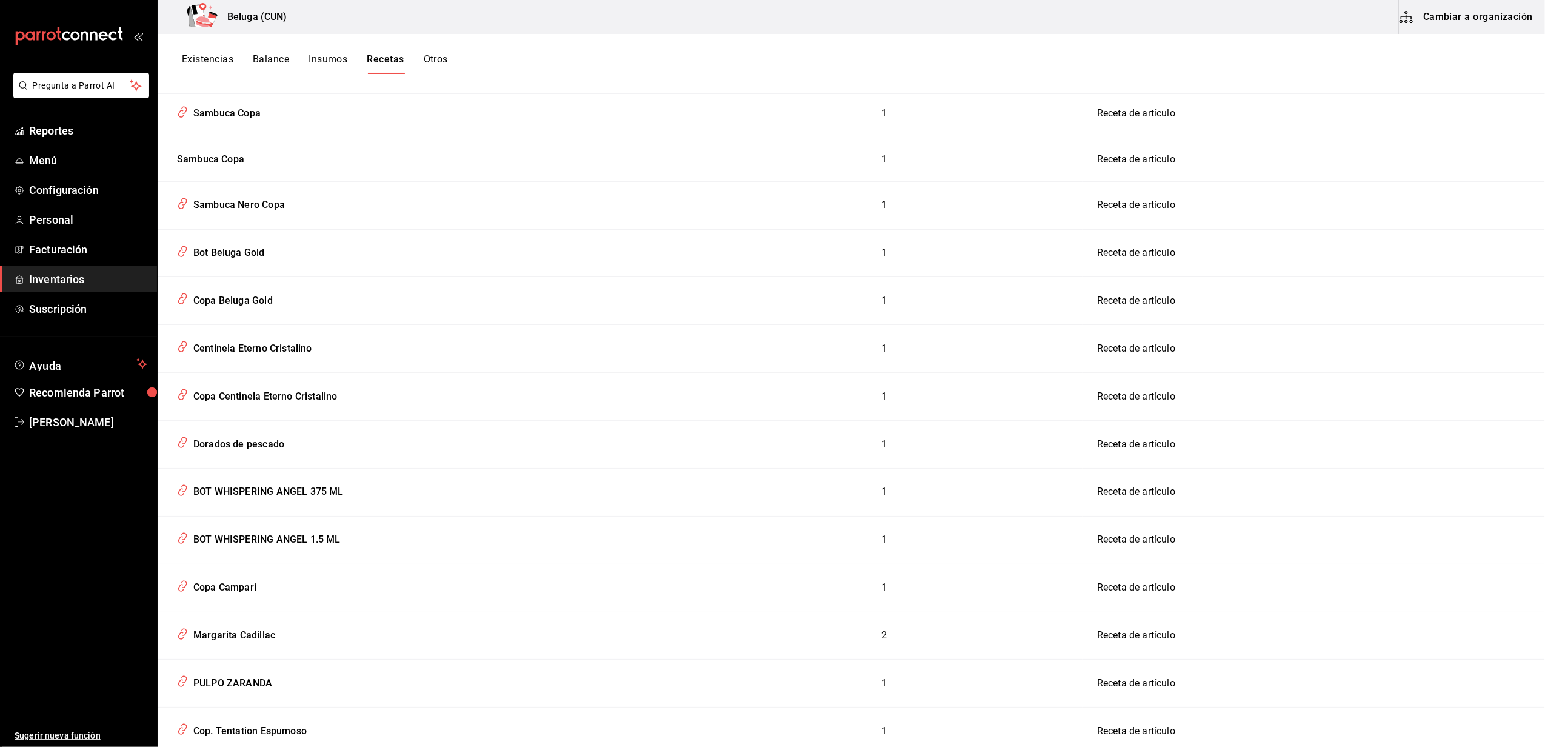
scroll to position [4123, 0]
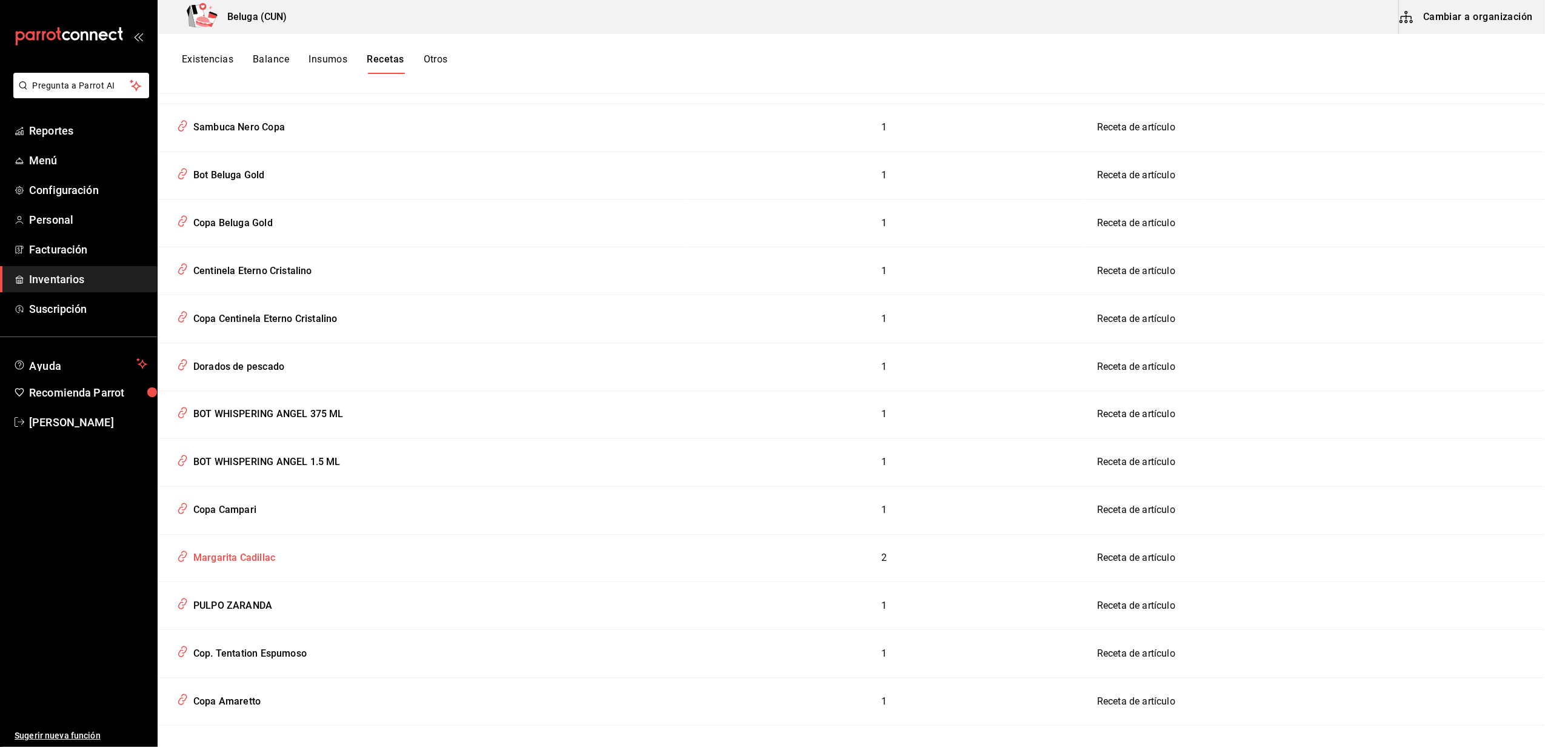
click at [265, 565] on div "Margarita Cadillac" at bounding box center [232, 555] width 87 height 19
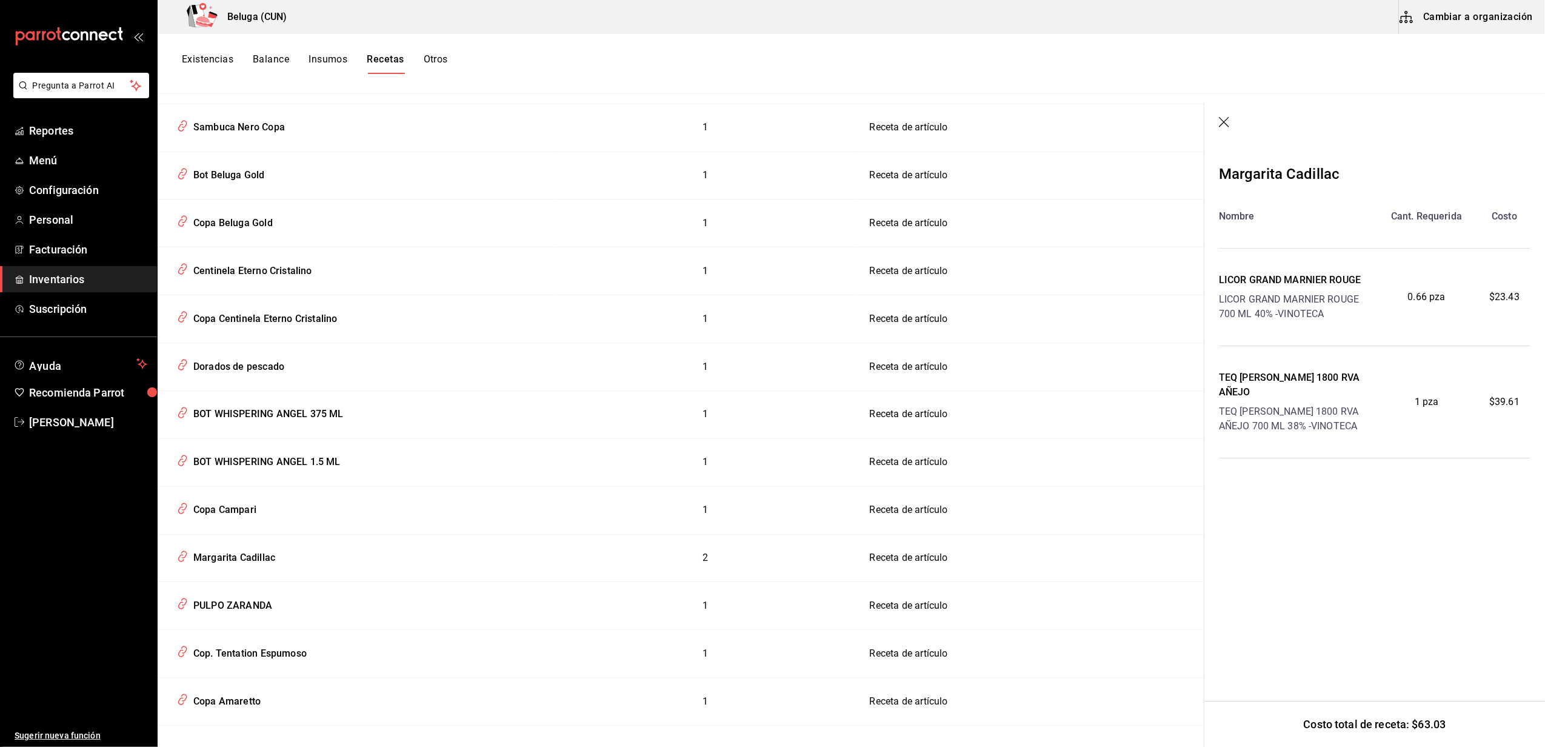
click at [1225, 122] on icon "button" at bounding box center [1224, 122] width 10 height 10
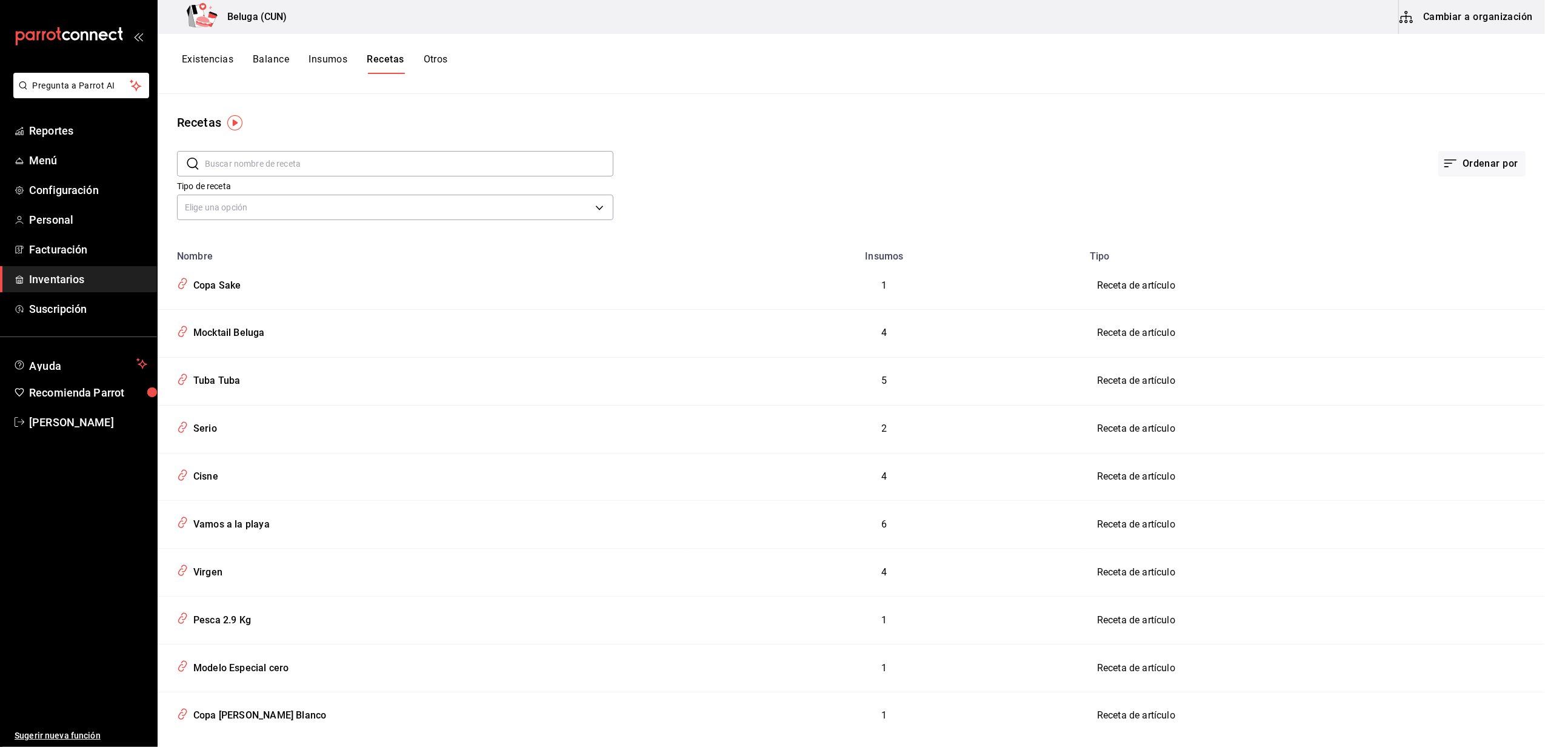
click at [59, 277] on span "Inventarios" at bounding box center [88, 279] width 118 height 16
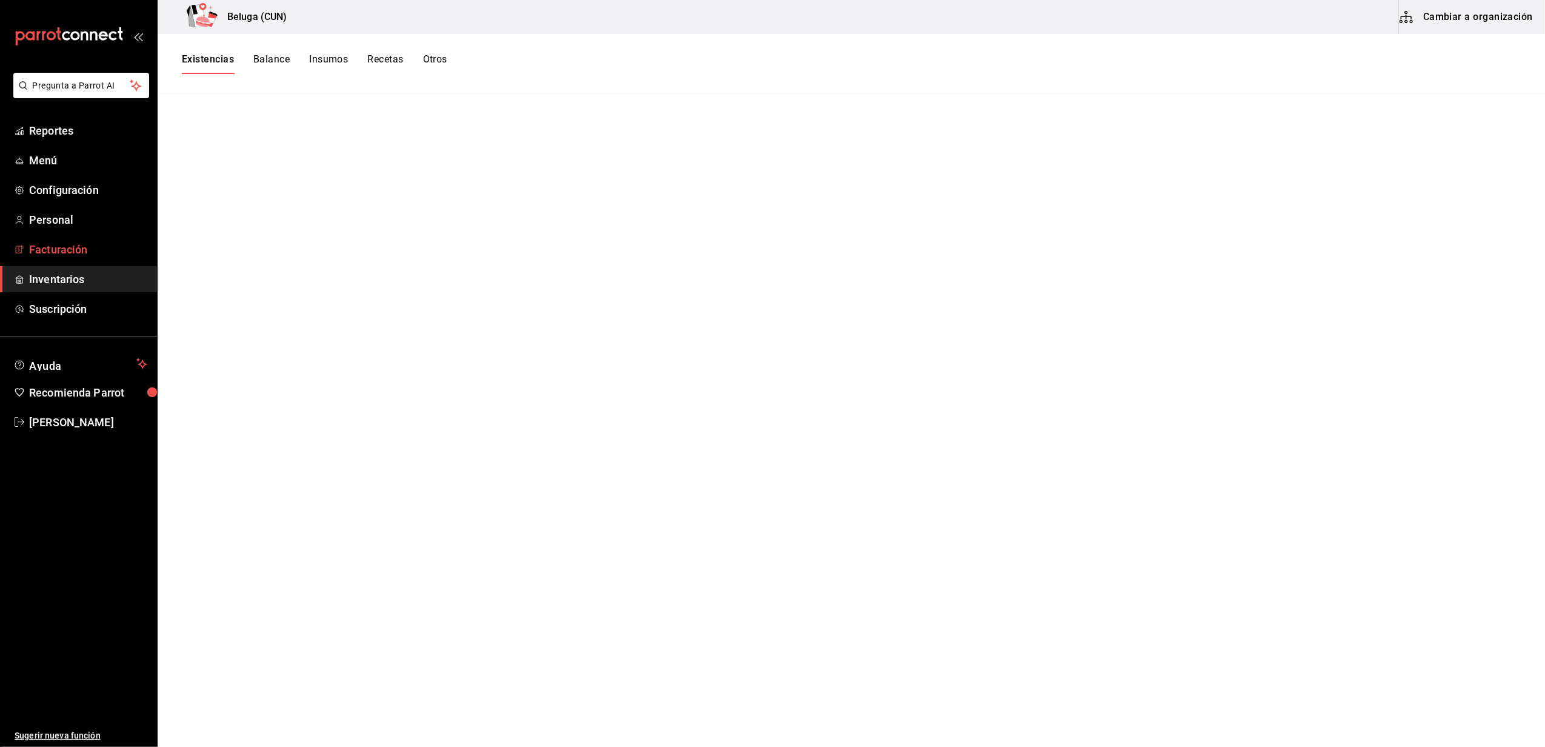
click at [79, 248] on span "Facturación" at bounding box center [88, 249] width 118 height 16
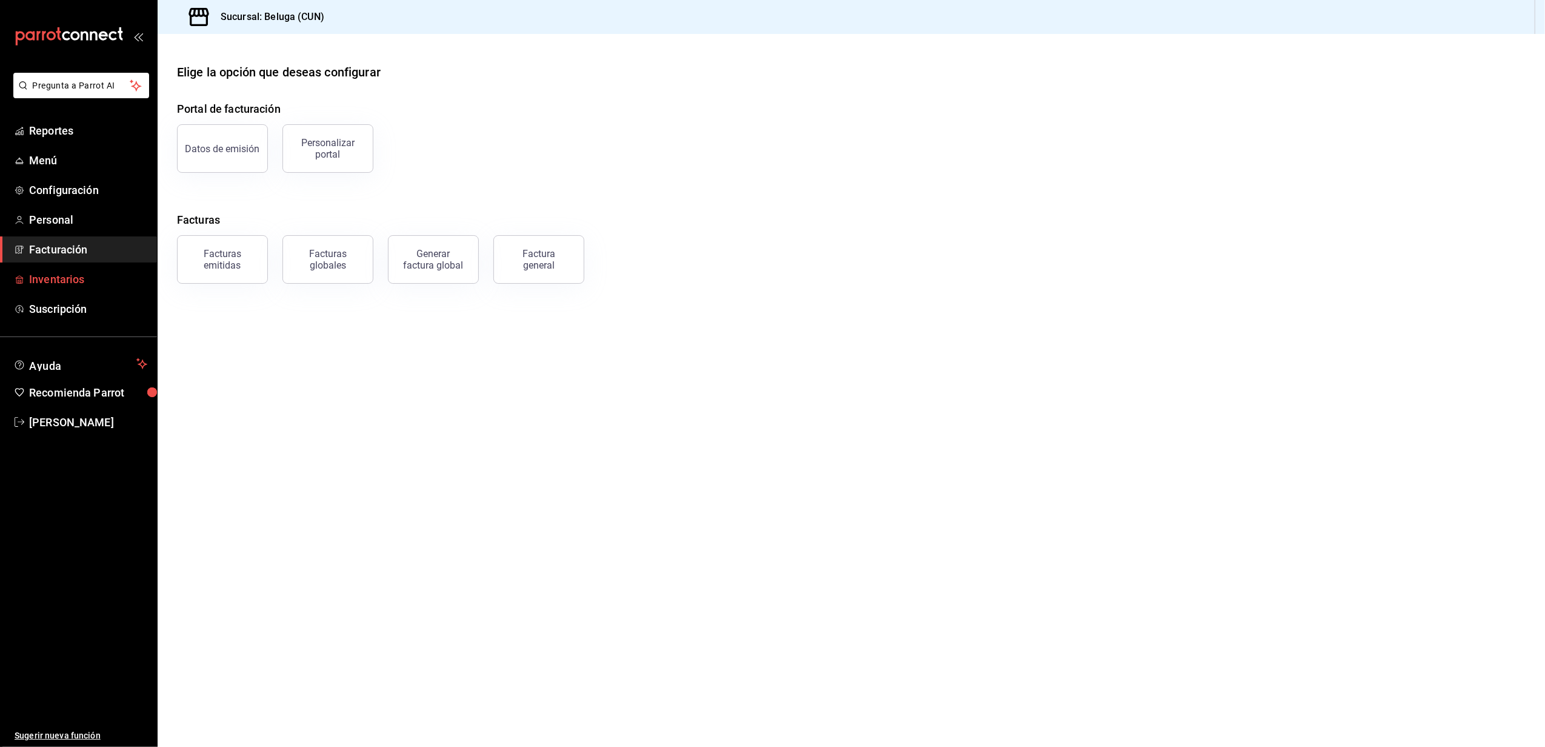
click at [64, 275] on span "Inventarios" at bounding box center [88, 279] width 118 height 16
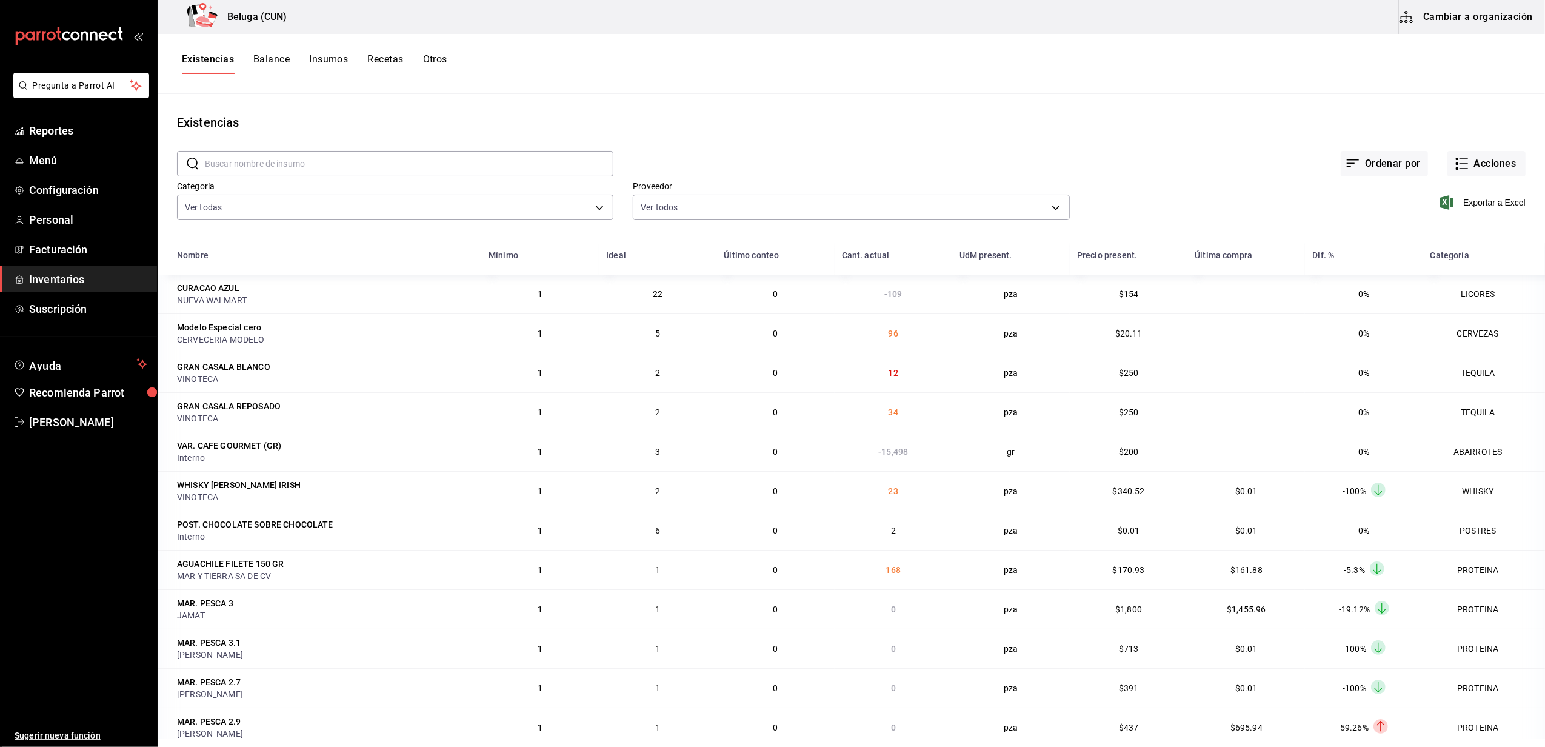
click at [390, 59] on button "Recetas" at bounding box center [385, 63] width 36 height 21
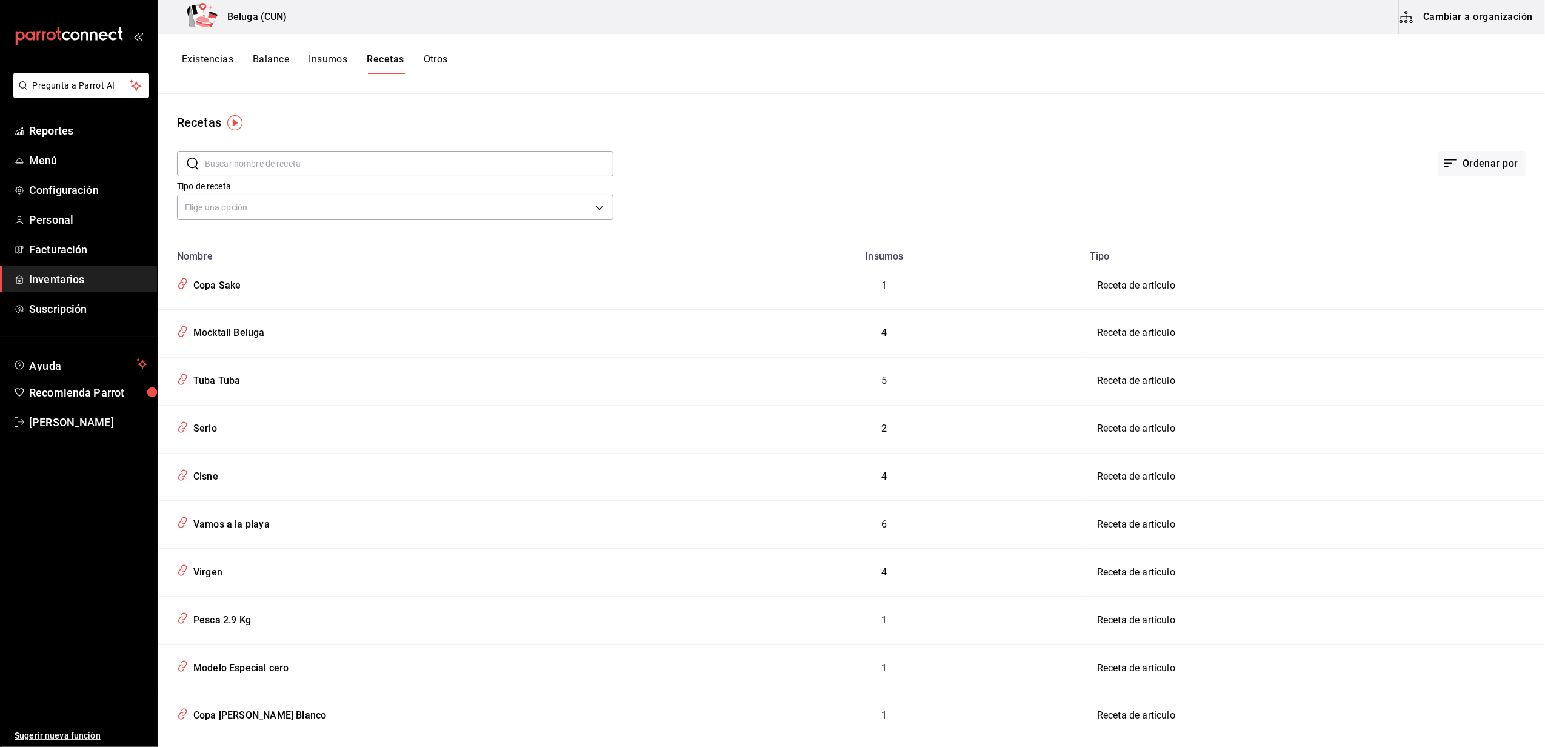
click at [1467, 17] on button "Cambiar a organización" at bounding box center [1467, 17] width 136 height 34
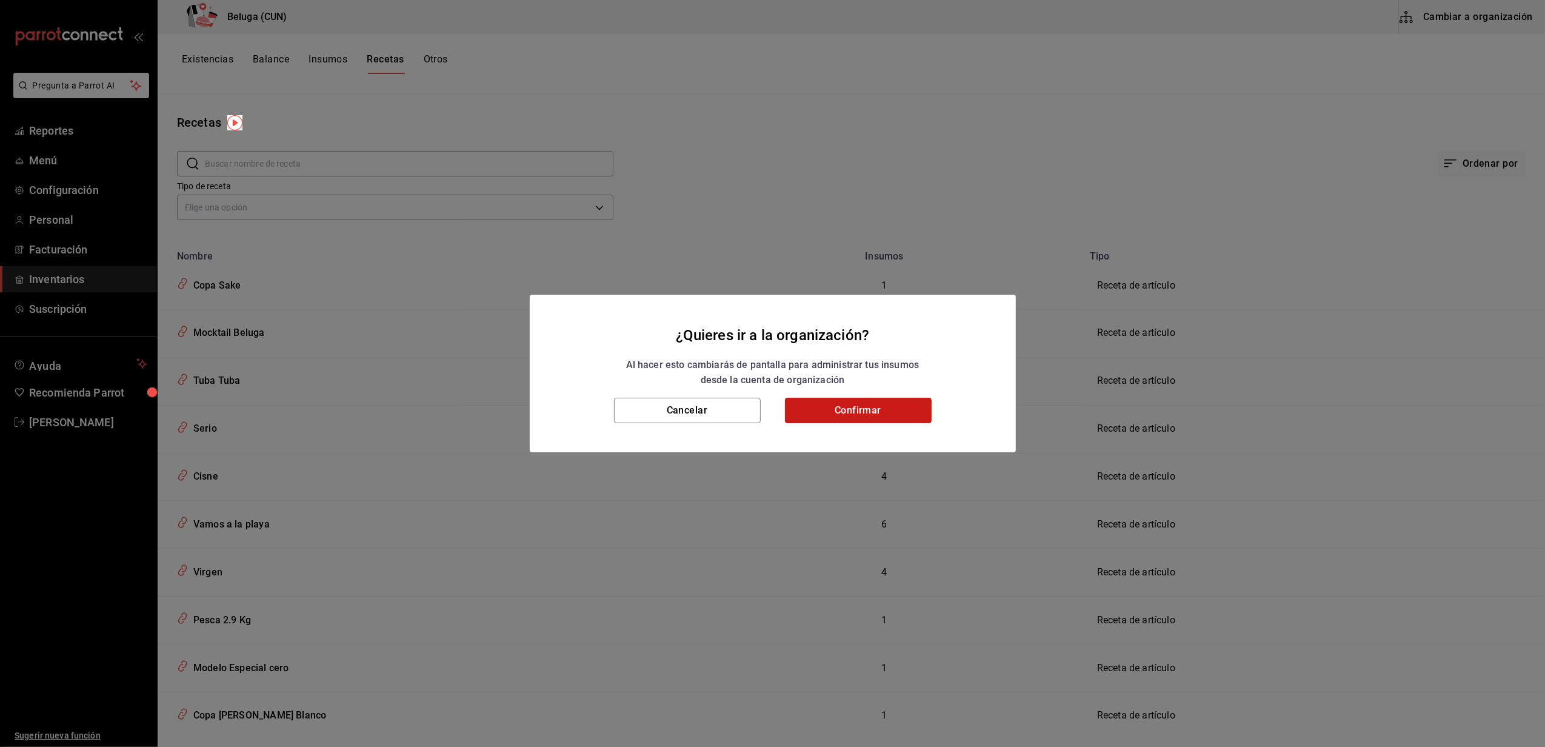
click at [875, 409] on button "Confirmar" at bounding box center [858, 410] width 147 height 25
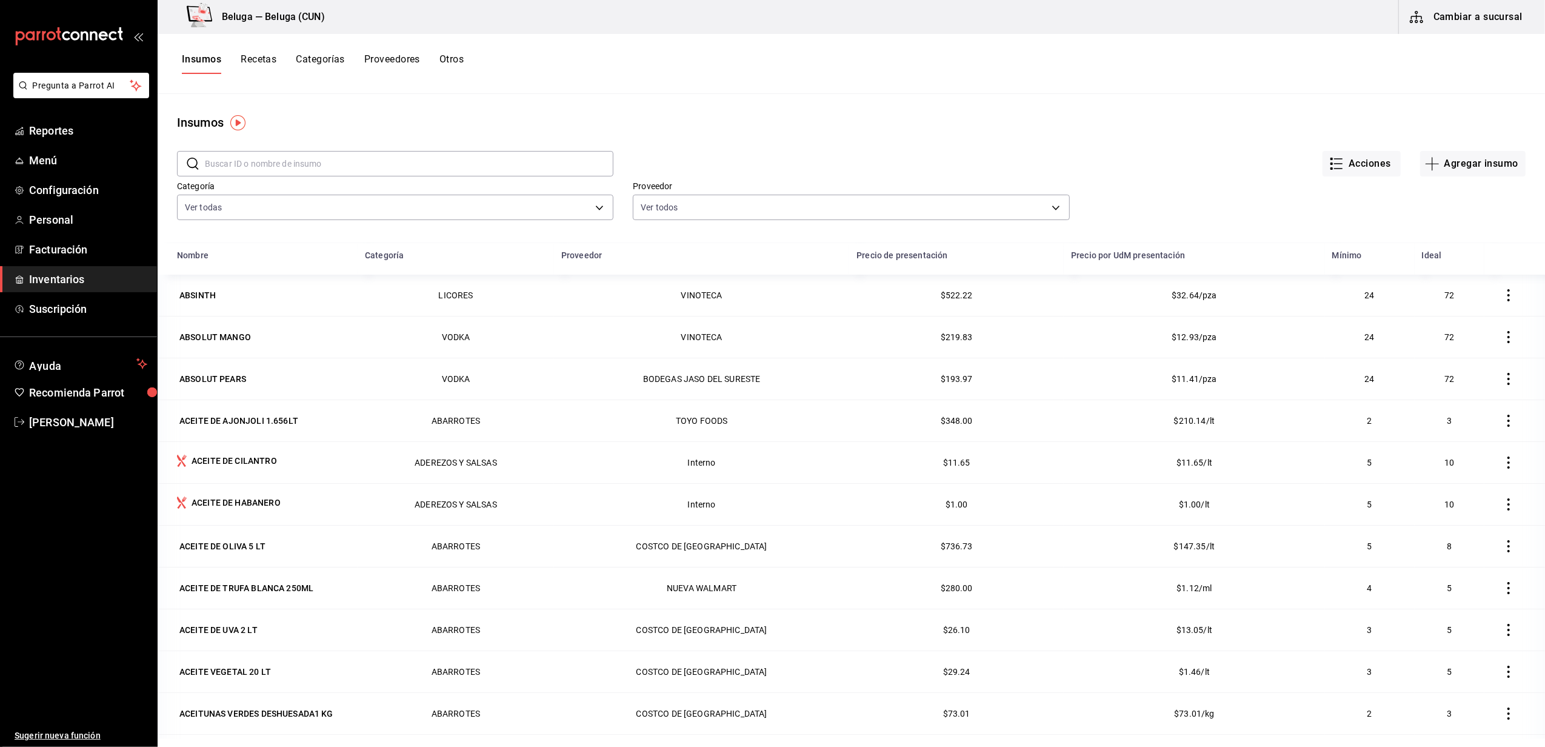
click at [272, 61] on button "Recetas" at bounding box center [259, 63] width 36 height 21
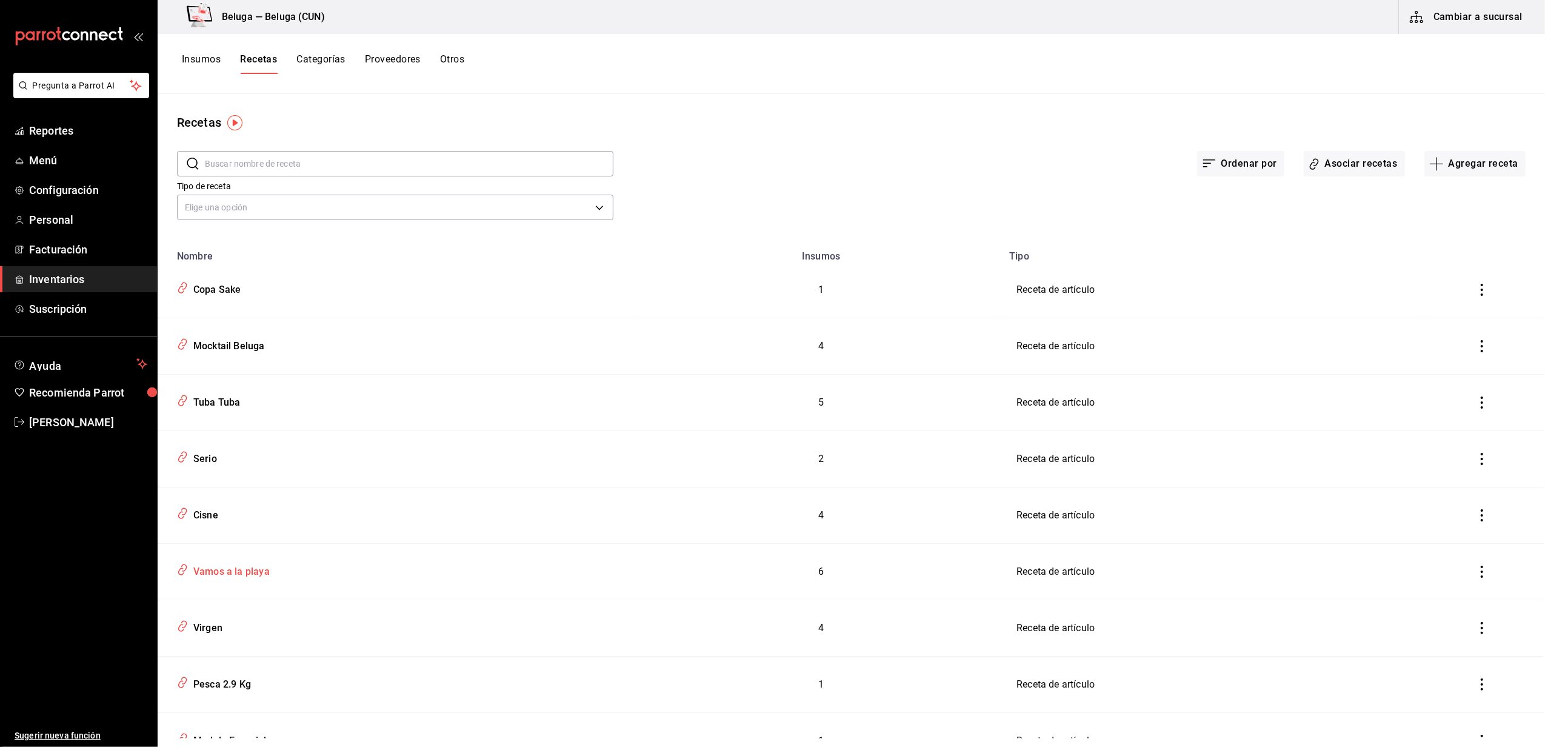
click at [232, 574] on div "Vamos a la playa" at bounding box center [229, 569] width 81 height 19
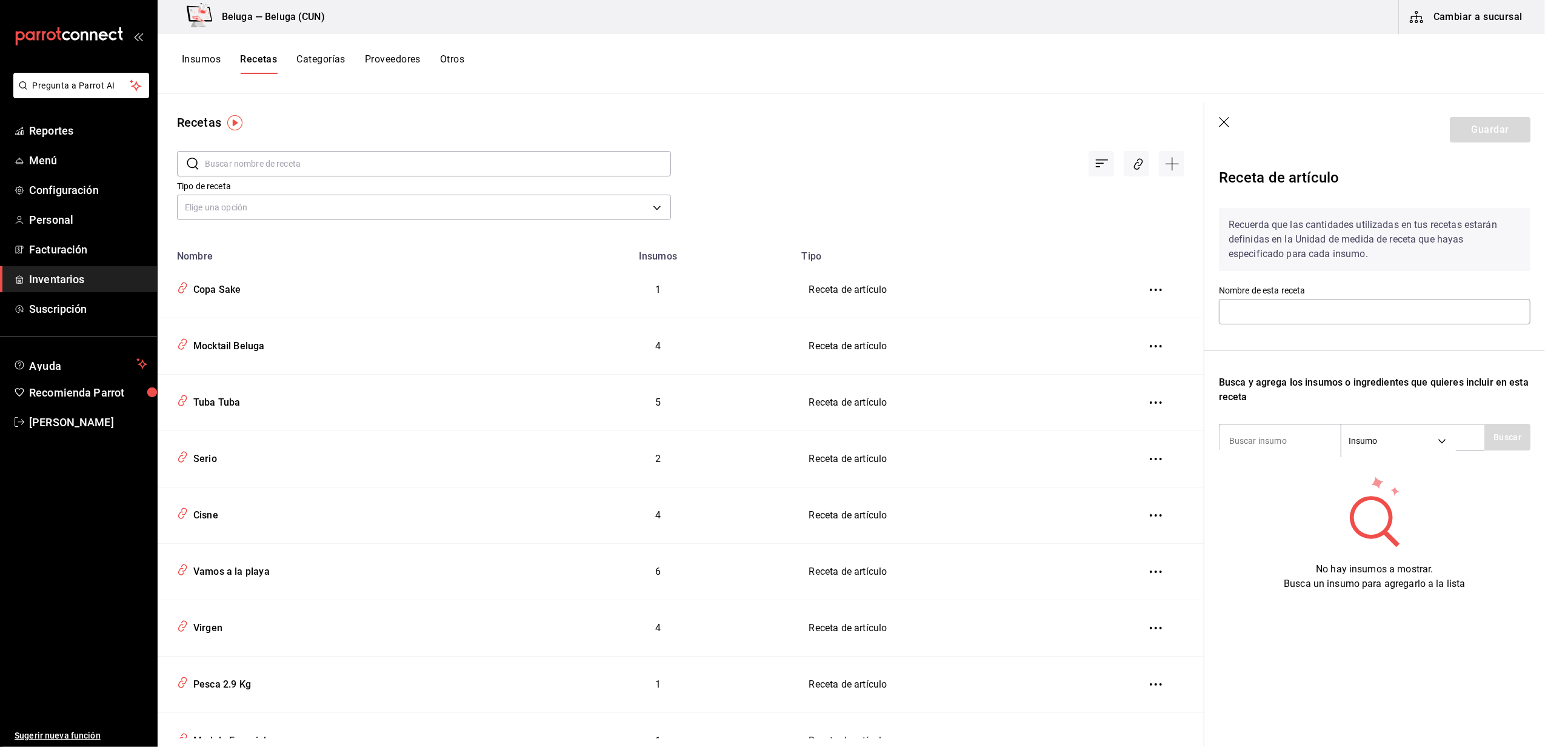
type input "Vamos a la playa"
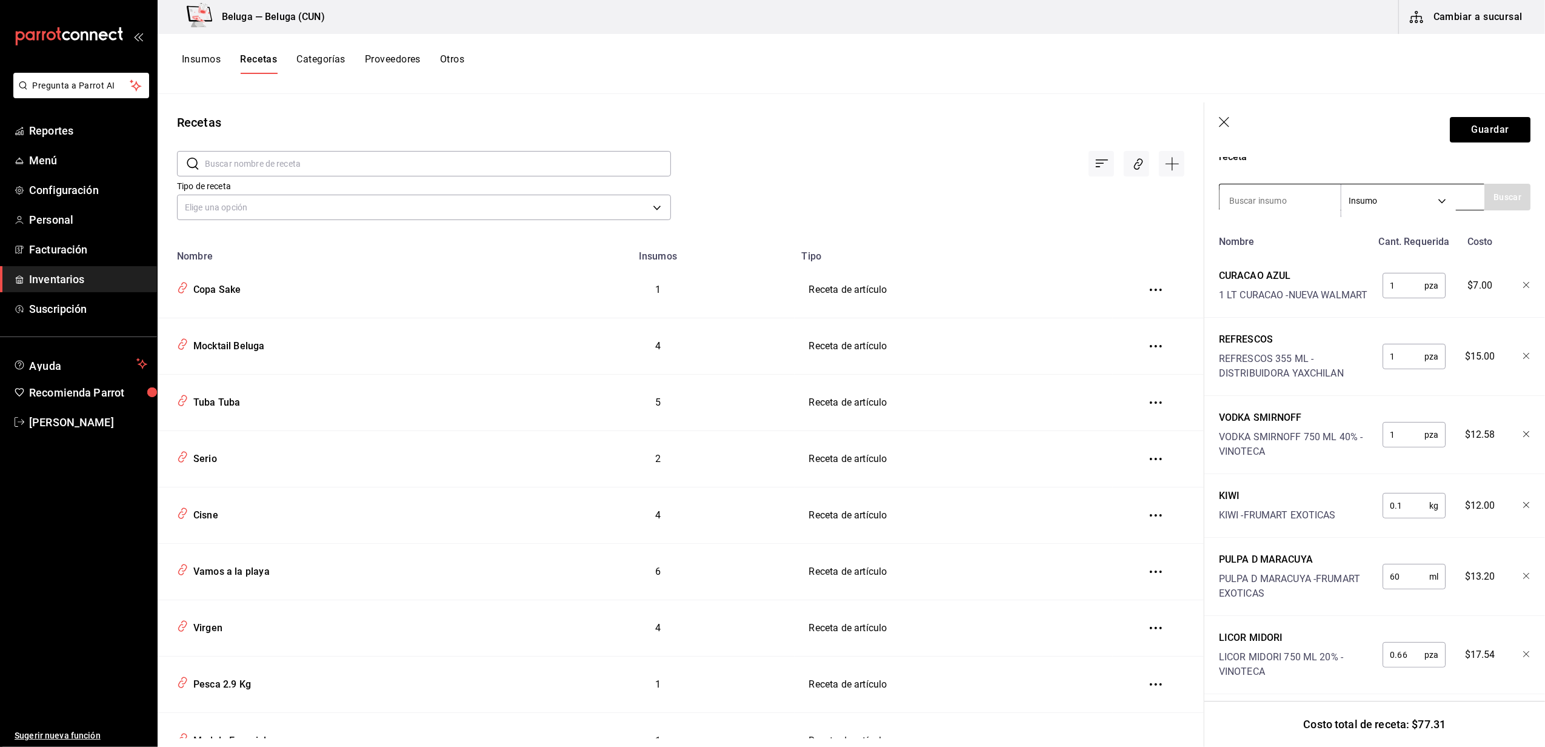
scroll to position [277, 0]
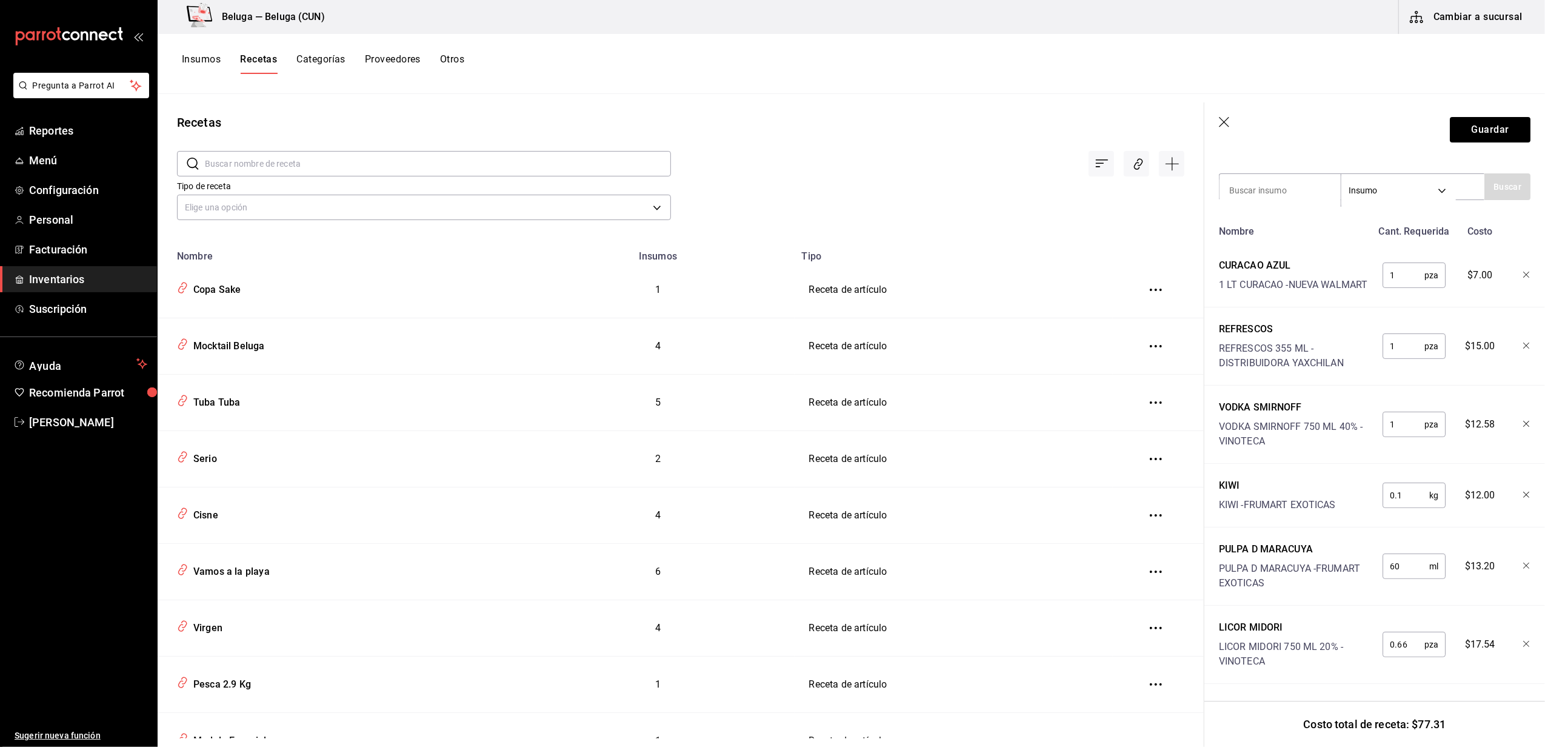
click at [1225, 119] on icon "button" at bounding box center [1225, 123] width 12 height 12
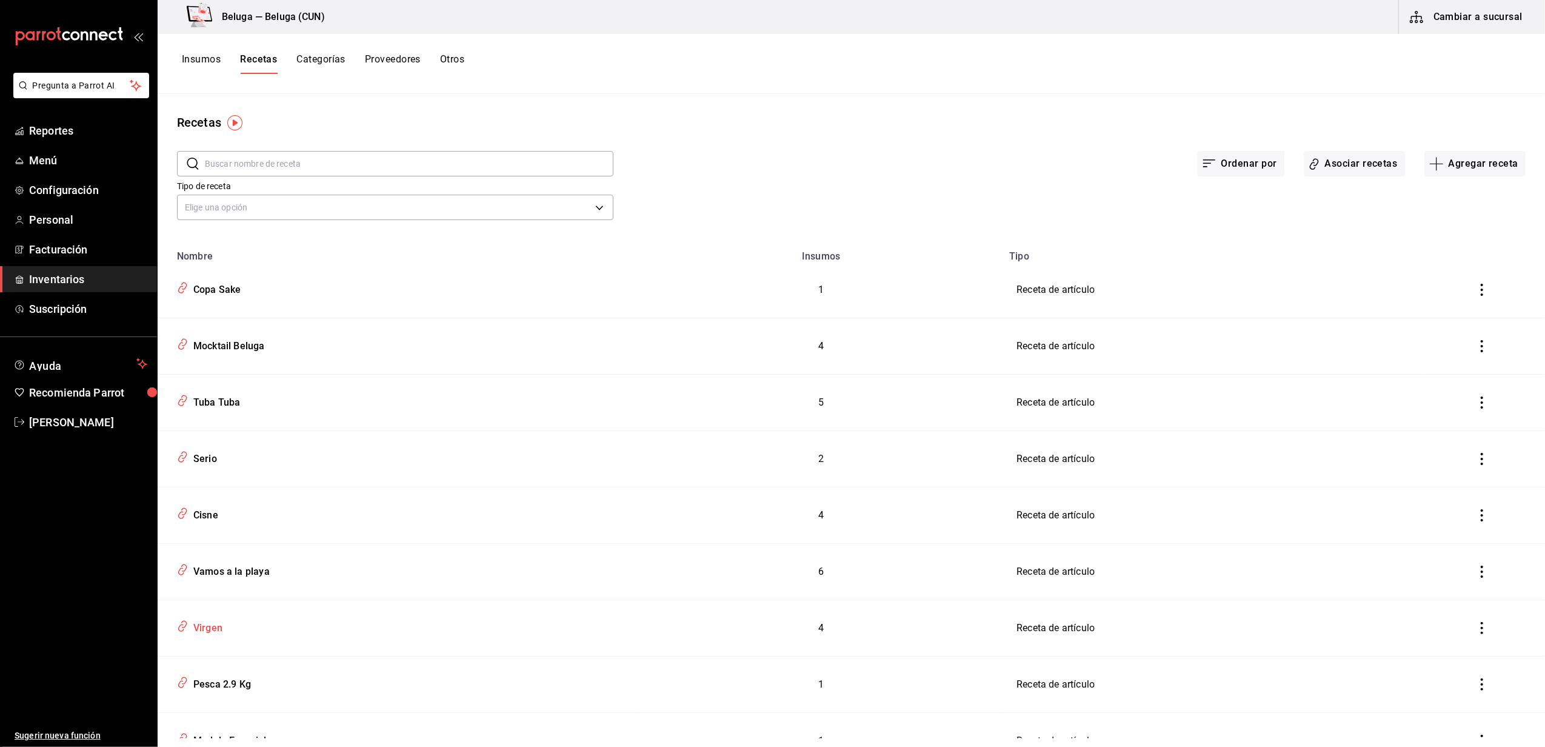
click at [211, 629] on div "Virgen" at bounding box center [206, 626] width 34 height 19
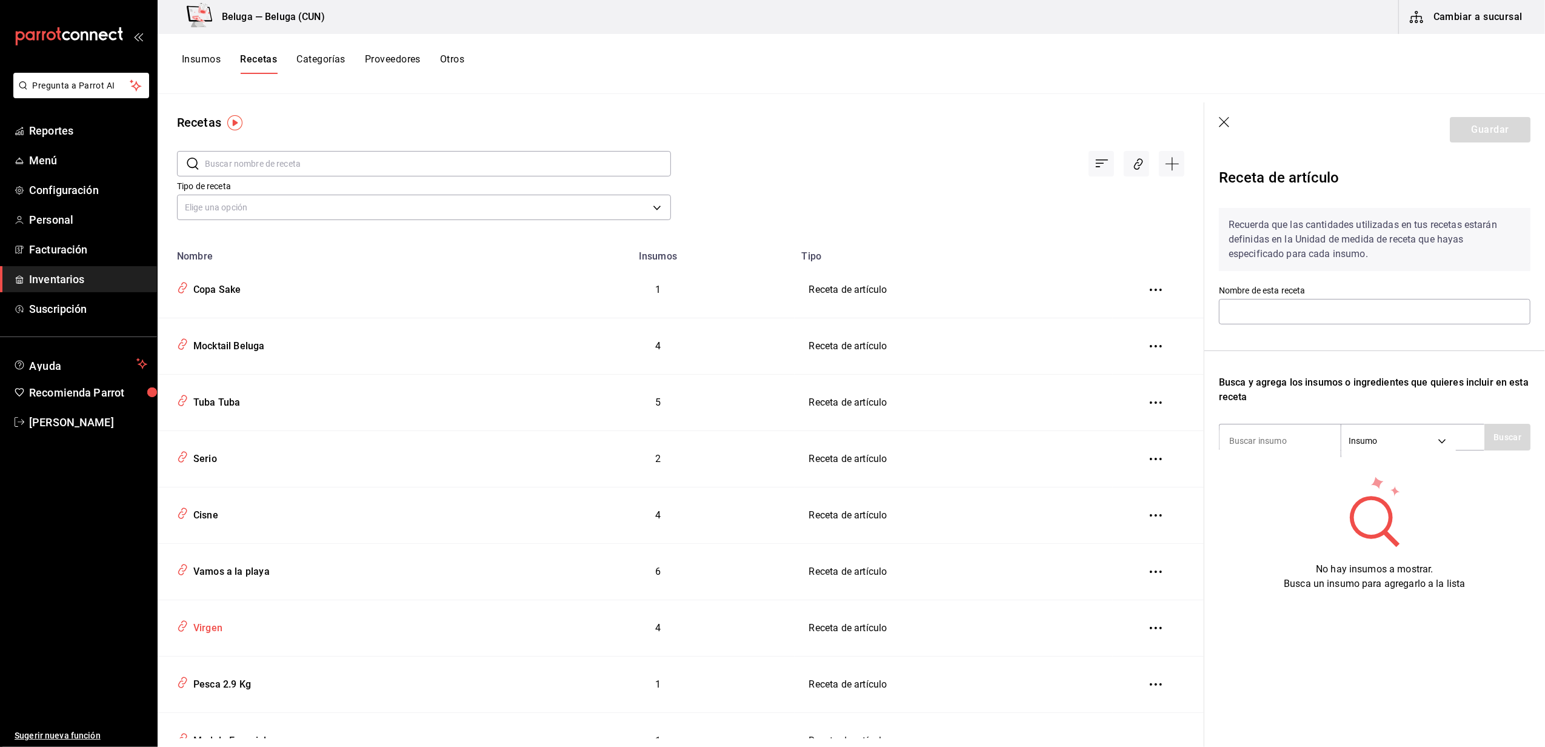
type input "Virgen"
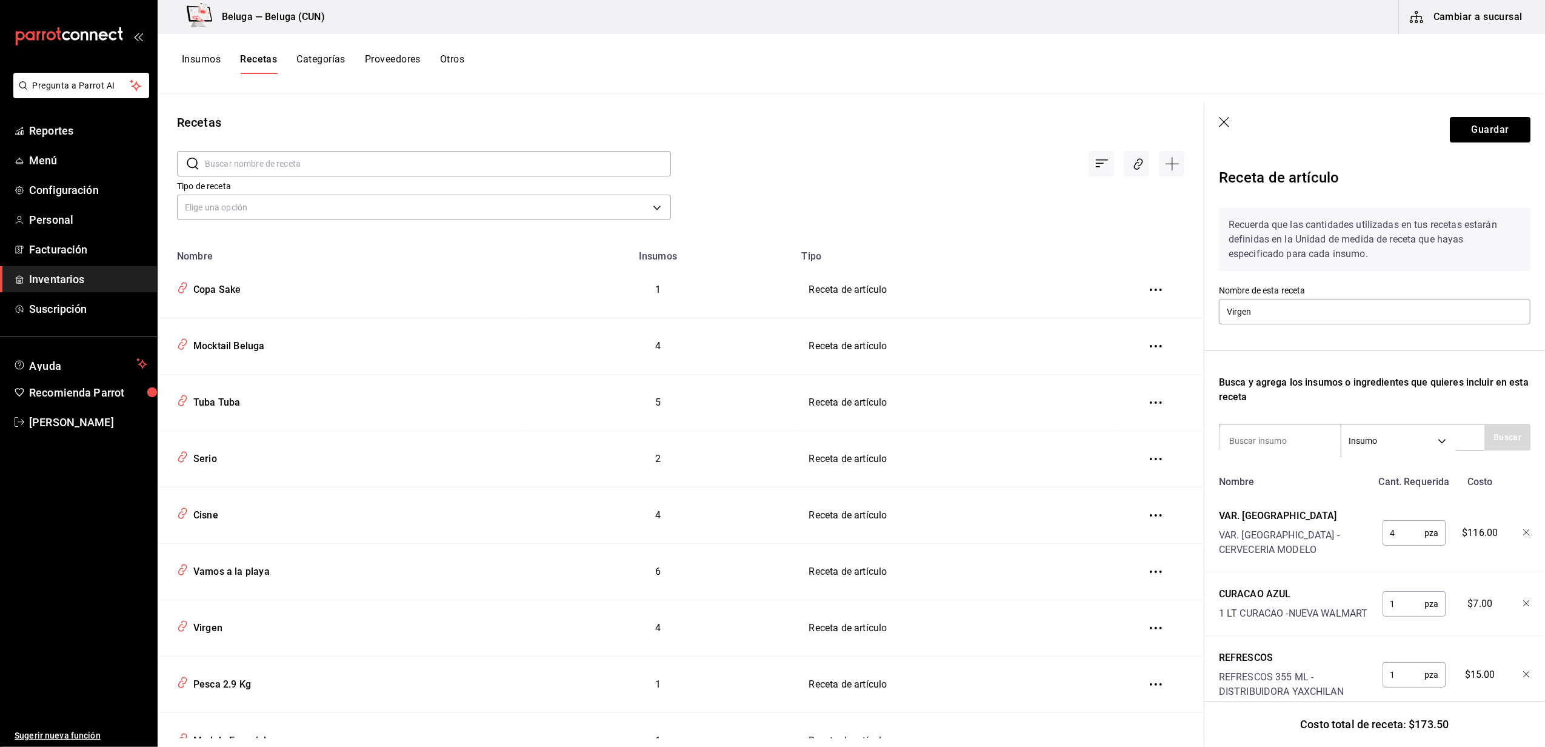
click at [1223, 125] on icon "button" at bounding box center [1225, 123] width 12 height 12
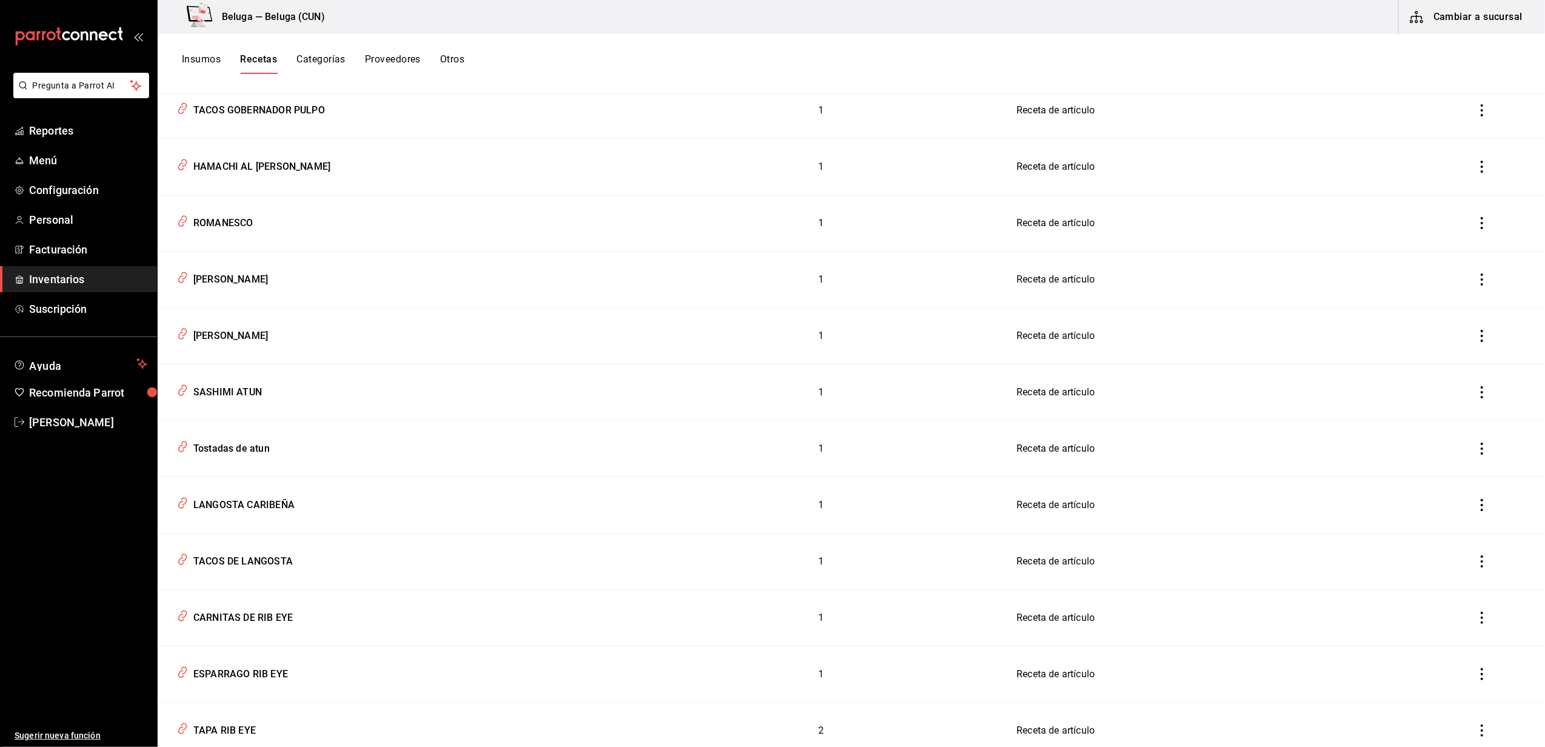
scroll to position [1213, 0]
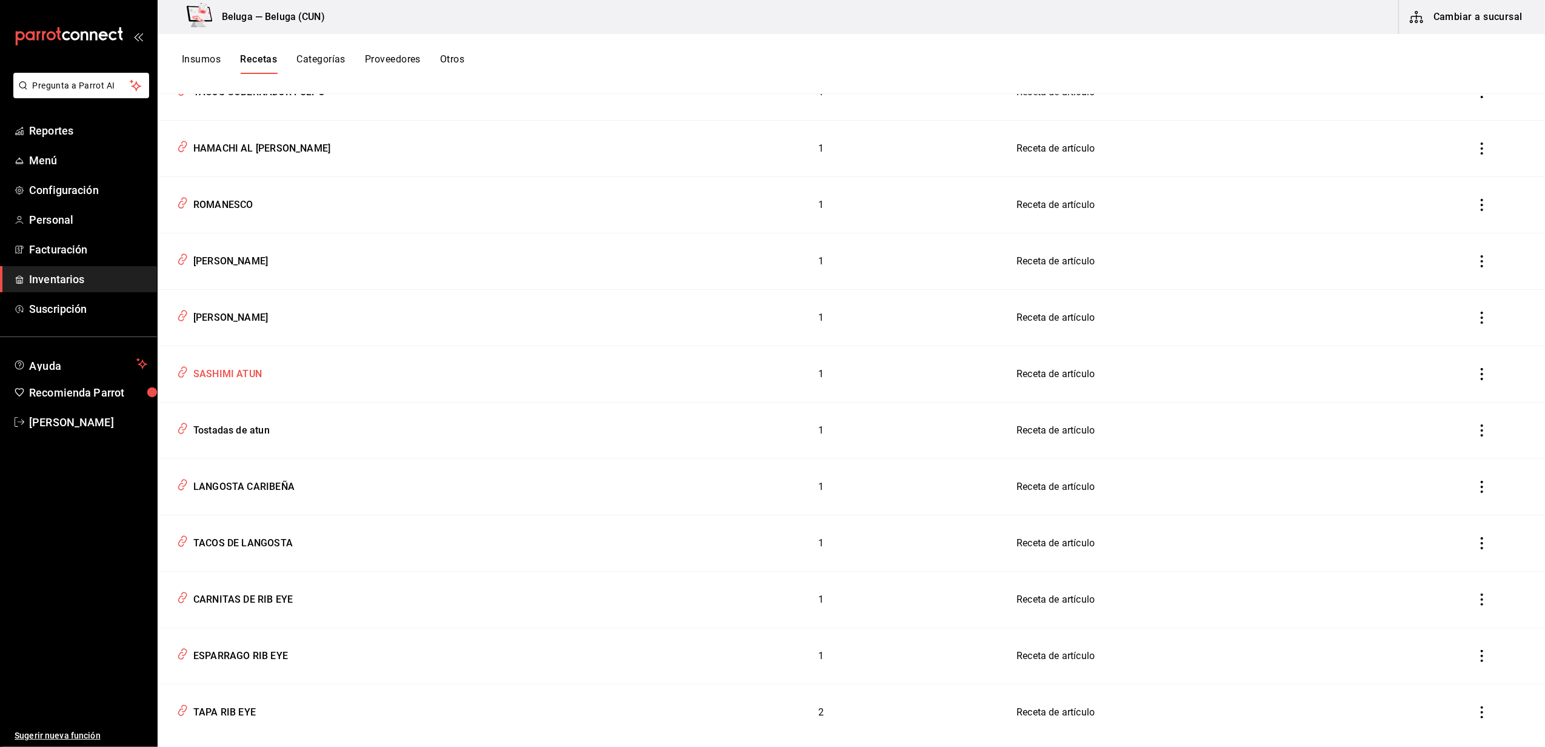
click at [248, 370] on div "SASHIMI ATUN" at bounding box center [225, 372] width 73 height 19
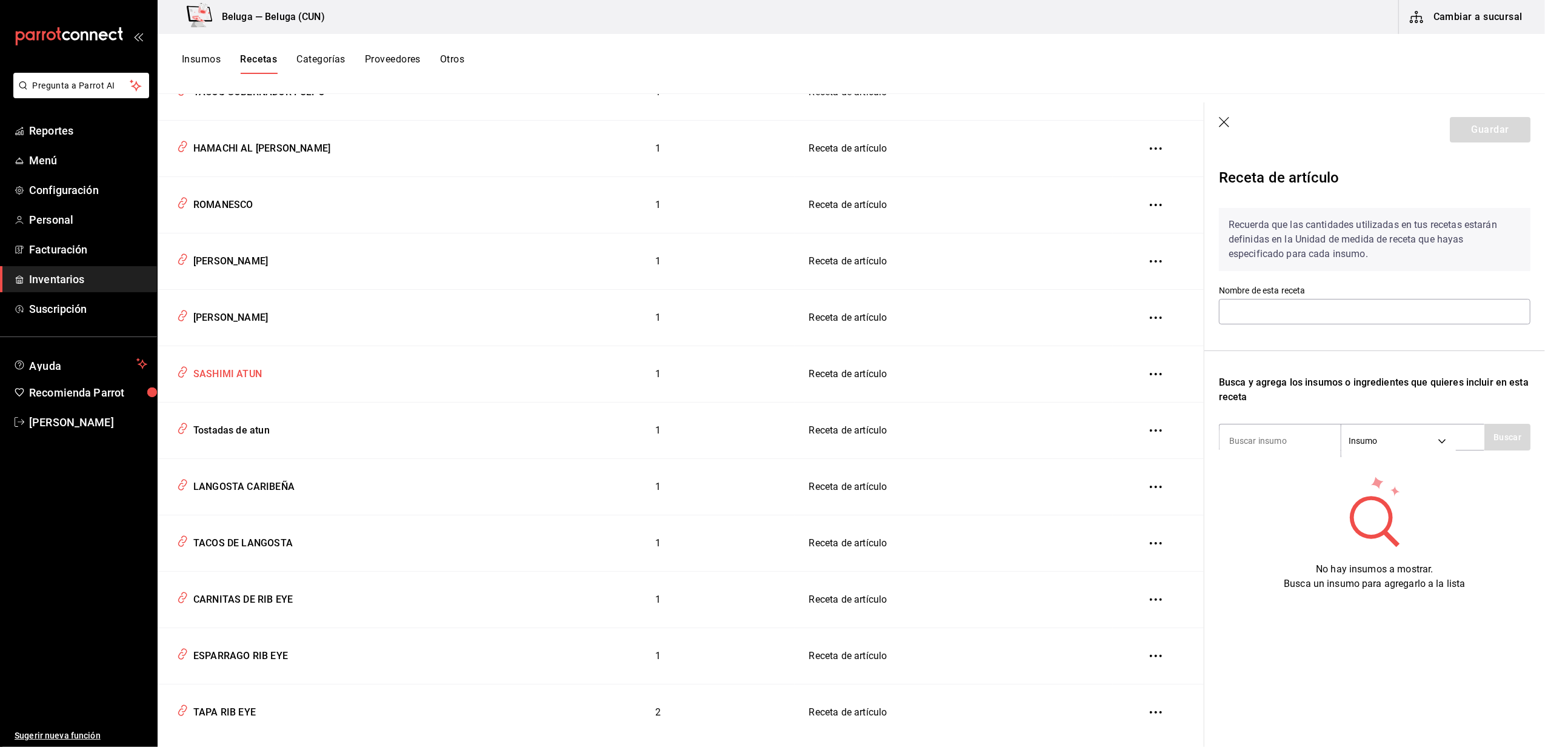
type input "SASHIMI ATUN"
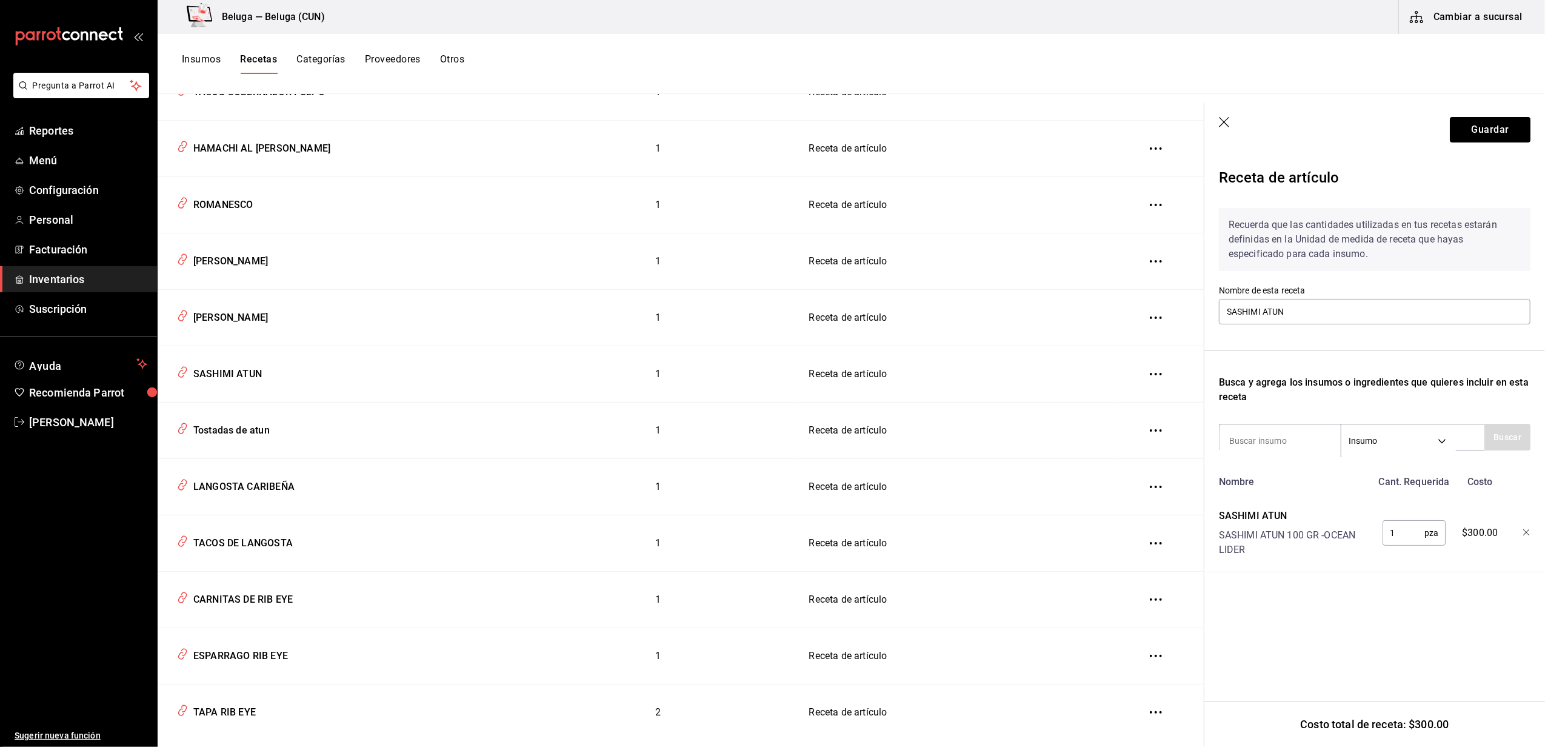
click at [1226, 121] on icon "button" at bounding box center [1225, 123] width 12 height 12
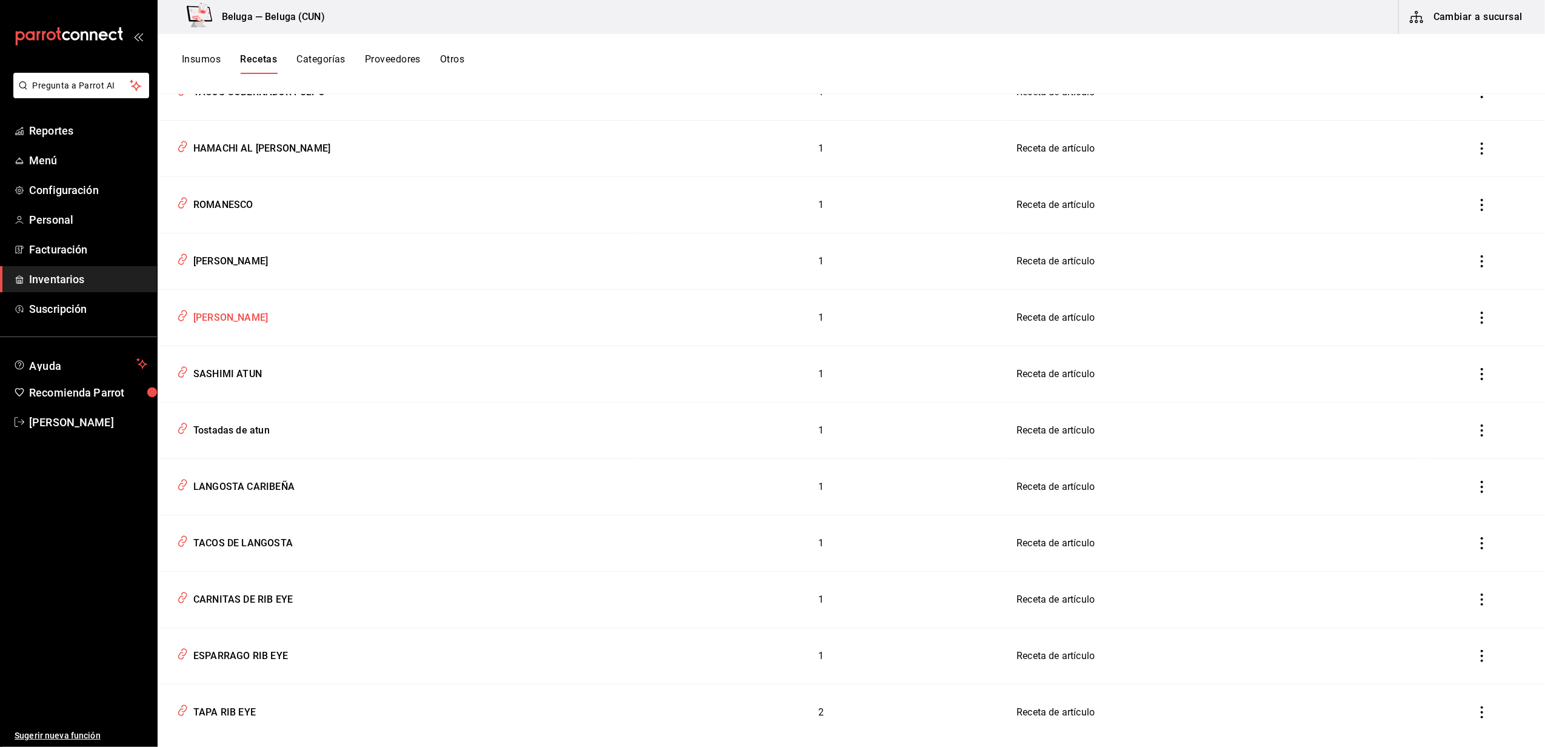
click at [223, 324] on div "[PERSON_NAME]" at bounding box center [228, 315] width 79 height 19
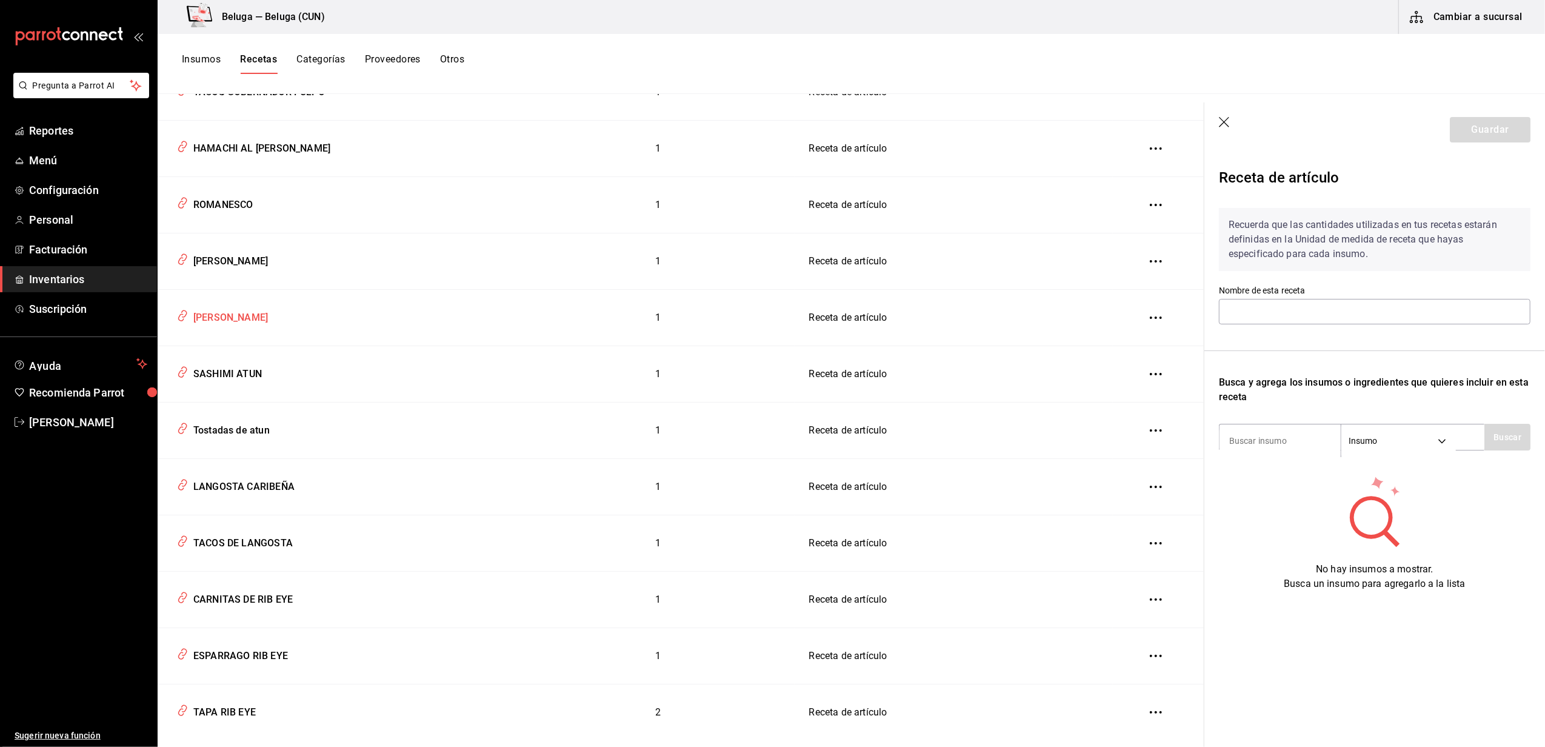
type input "[PERSON_NAME]"
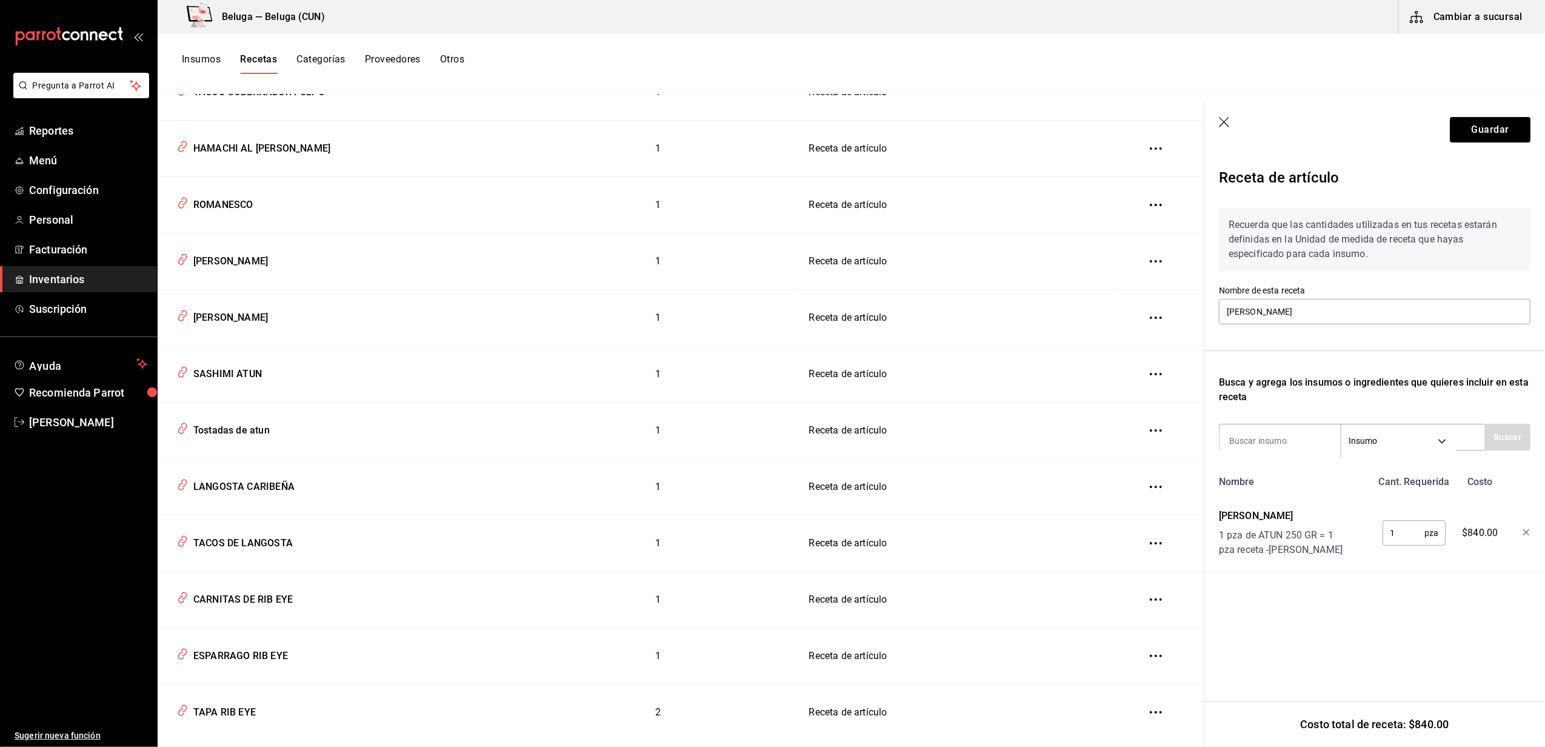
click at [1225, 127] on icon "button" at bounding box center [1225, 123] width 12 height 12
